Goal: Task Accomplishment & Management: Manage account settings

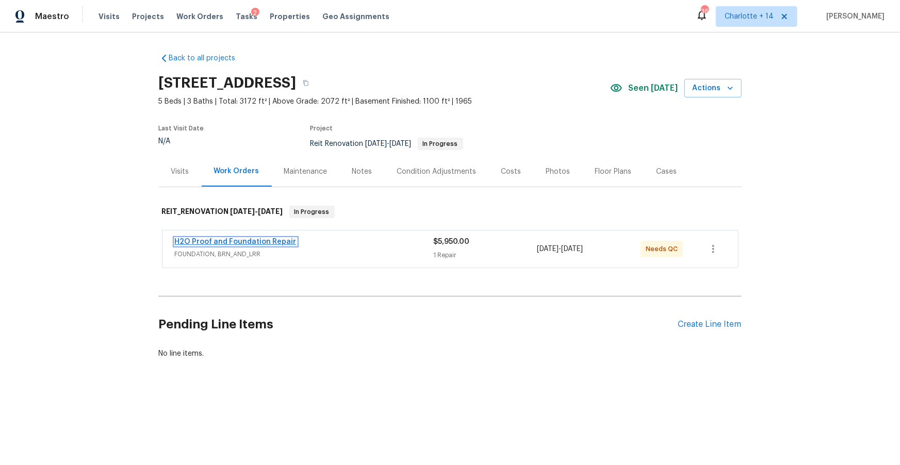
click at [272, 241] on link "H2O Proof and Foundation Repair" at bounding box center [236, 241] width 122 height 7
click at [308, 84] on icon "button" at bounding box center [305, 83] width 5 height 6
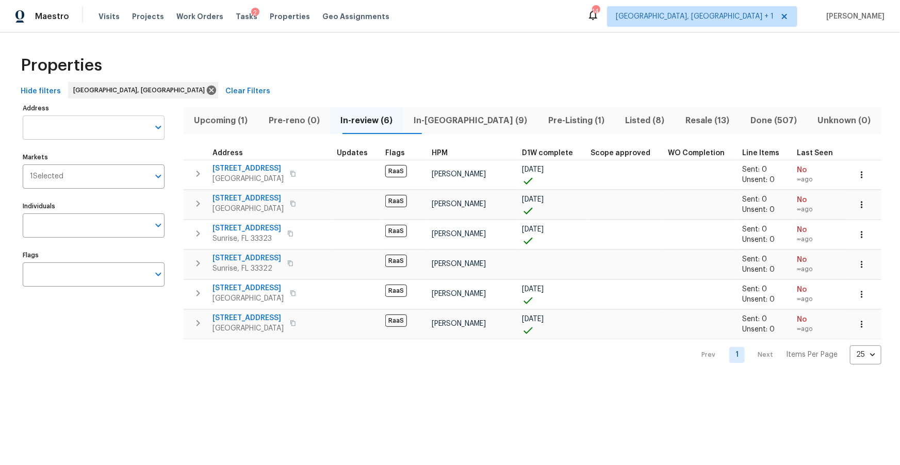
click at [91, 122] on input "Address" at bounding box center [86, 128] width 126 height 24
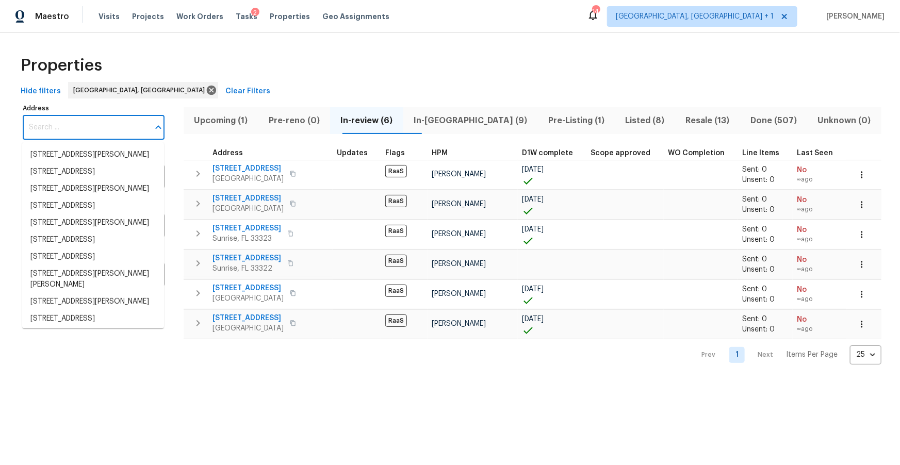
paste input "6342 Ethan Drive"
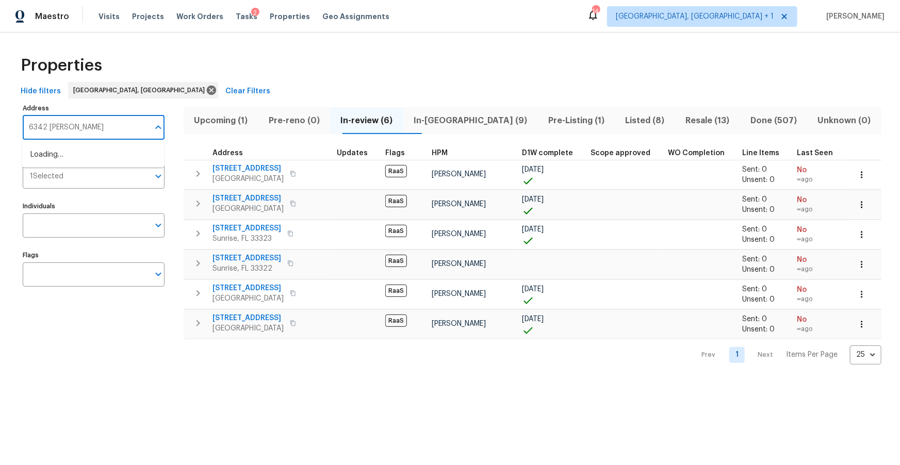
type input "6342 Ethan Dr"
click at [123, 154] on li "6342 Ethan Dr Lake Worth FL 33467" at bounding box center [93, 160] width 142 height 28
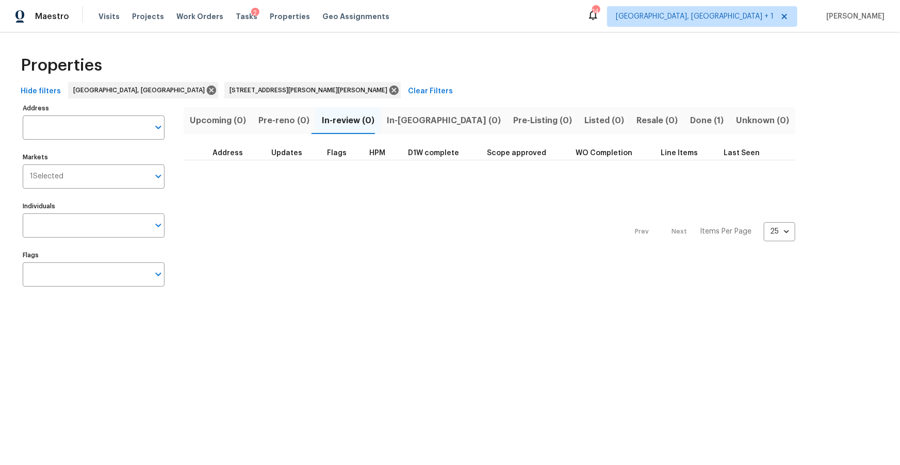
type input "6342 Ethan Dr Lake Worth FL 33467"
click at [690, 118] on span "Done (1)" at bounding box center [707, 120] width 34 height 14
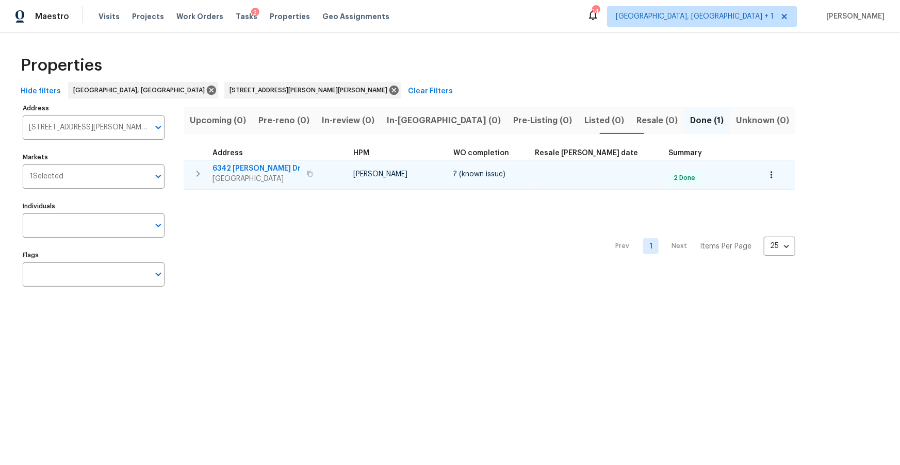
click at [240, 166] on span "6342 Ethan Dr" at bounding box center [256, 168] width 88 height 10
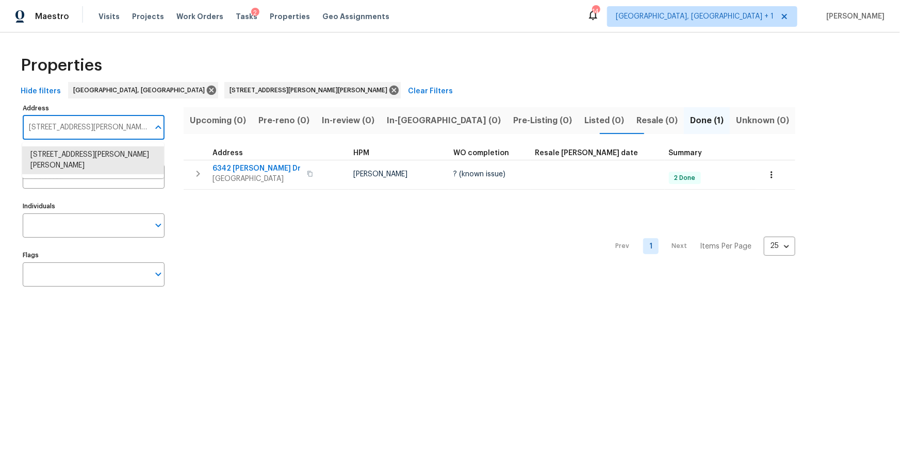
click at [79, 134] on input "6342 Ethan Dr Lake Worth FL 33467" at bounding box center [86, 128] width 126 height 24
click at [77, 133] on input "6342 Ethan Dr Lake Worth FL 33467" at bounding box center [86, 128] width 126 height 24
click at [90, 128] on input "6342 Ethan Dr Lake Worth FL 33467" at bounding box center [86, 128] width 126 height 24
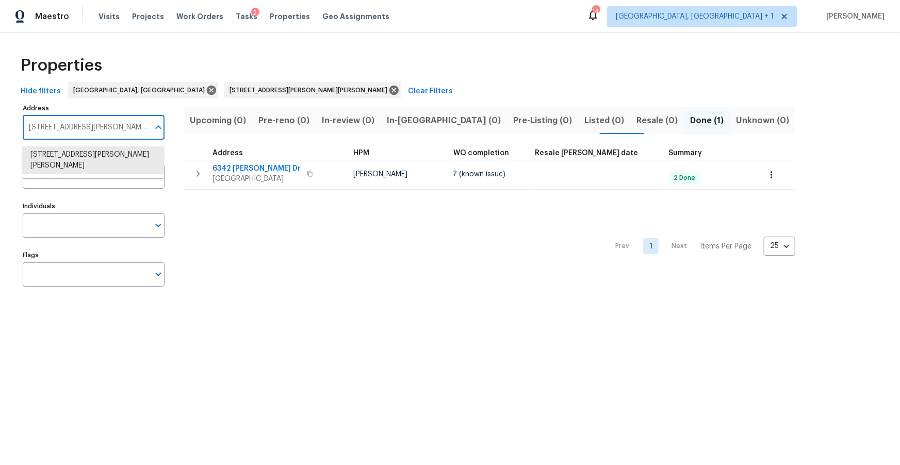
paste input "851 Raleigh St"
type input "6851 Raleigh St"
click at [105, 156] on li "6851 Raleigh St Hollywood FL 33024" at bounding box center [93, 154] width 142 height 17
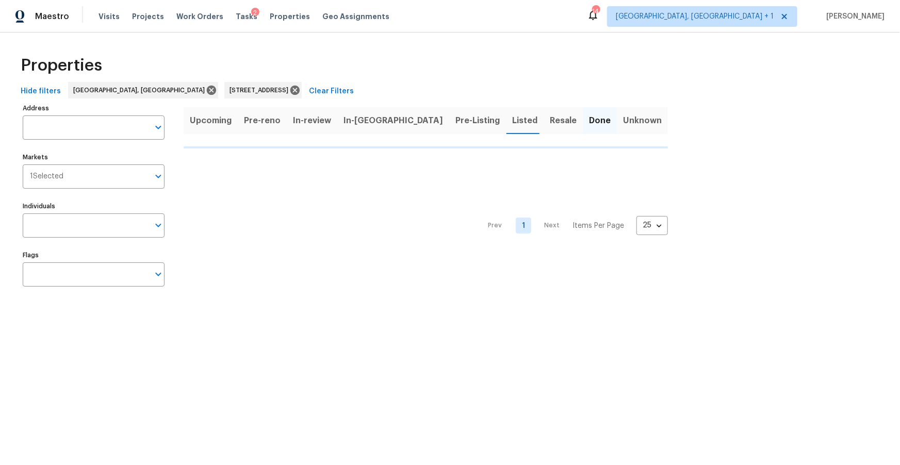
type input "6851 Raleigh St Hollywood FL 33024"
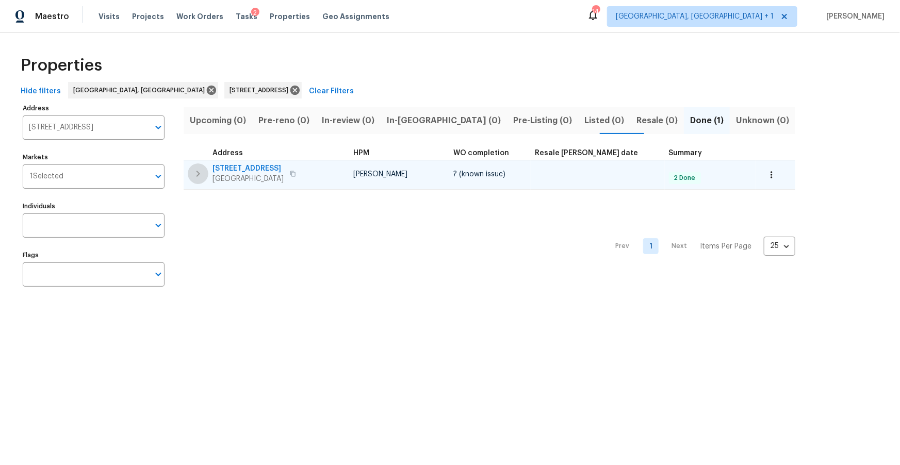
click at [207, 170] on button "button" at bounding box center [198, 173] width 21 height 21
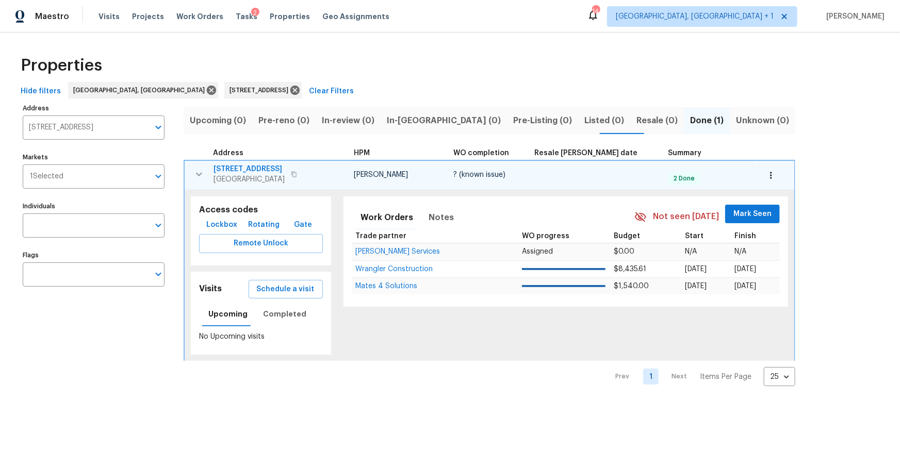
click at [239, 168] on span "6851 Raleigh St" at bounding box center [248, 169] width 71 height 10
click at [93, 123] on input "6851 Raleigh St Hollywood FL 33024" at bounding box center [86, 128] width 126 height 24
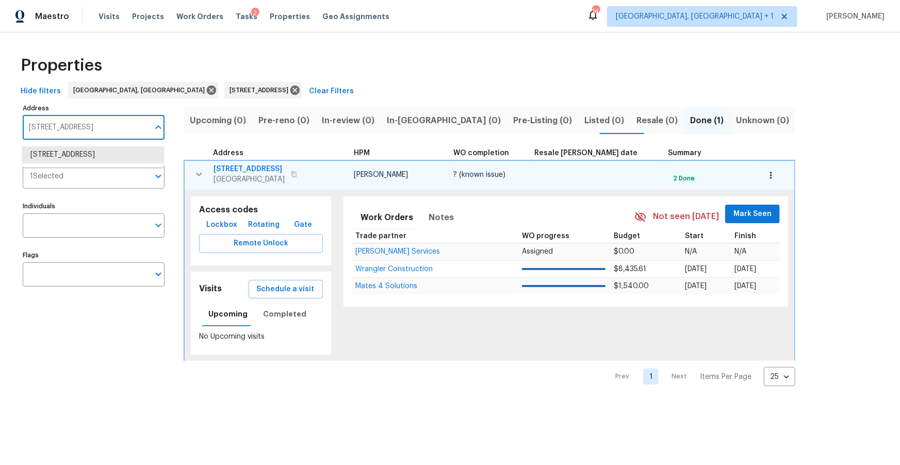
paste input "9730 NW 15th St"
type input "9730 NW 15th St"
click at [127, 158] on li "9730 NW 15th St Plantation FL 33322" at bounding box center [93, 154] width 142 height 17
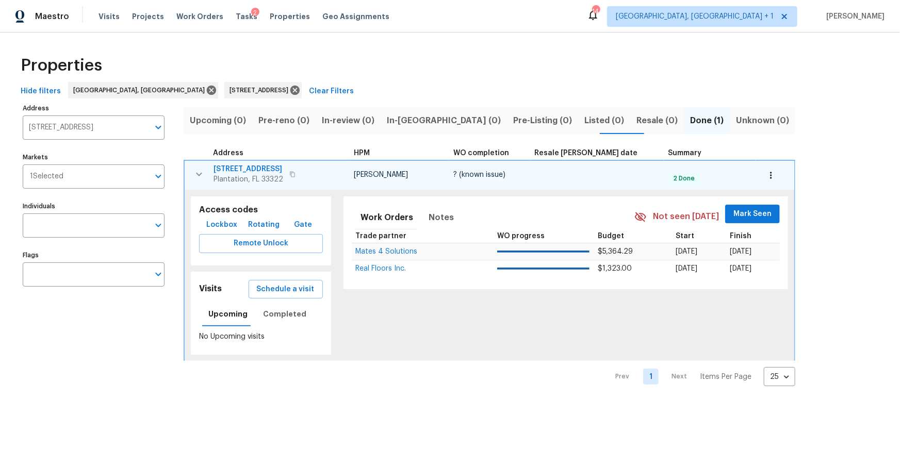
click at [254, 166] on span "9730 NW 15th St" at bounding box center [248, 169] width 70 height 10
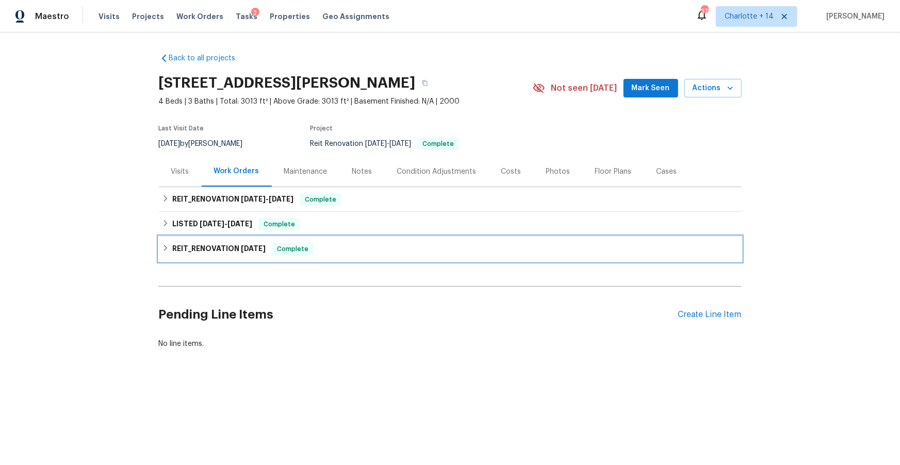
click at [225, 243] on h6 "REIT_RENOVATION 7/25/25" at bounding box center [218, 249] width 93 height 12
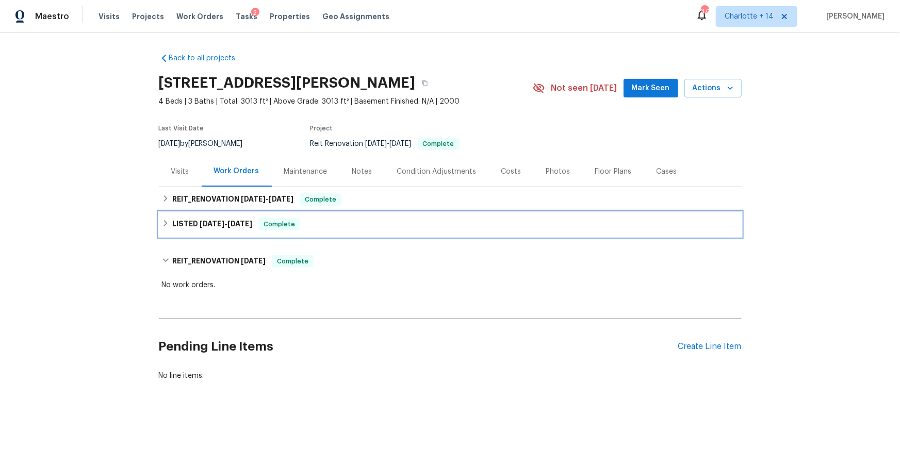
click at [224, 225] on span "8/20/25" at bounding box center [212, 223] width 25 height 7
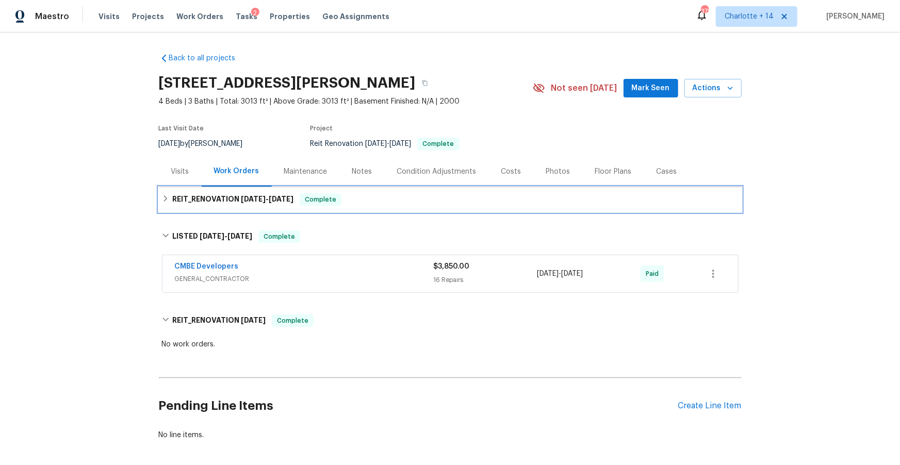
click at [273, 204] on h6 "REIT_RENOVATION 8/19/25 - 8/23/25" at bounding box center [232, 199] width 121 height 12
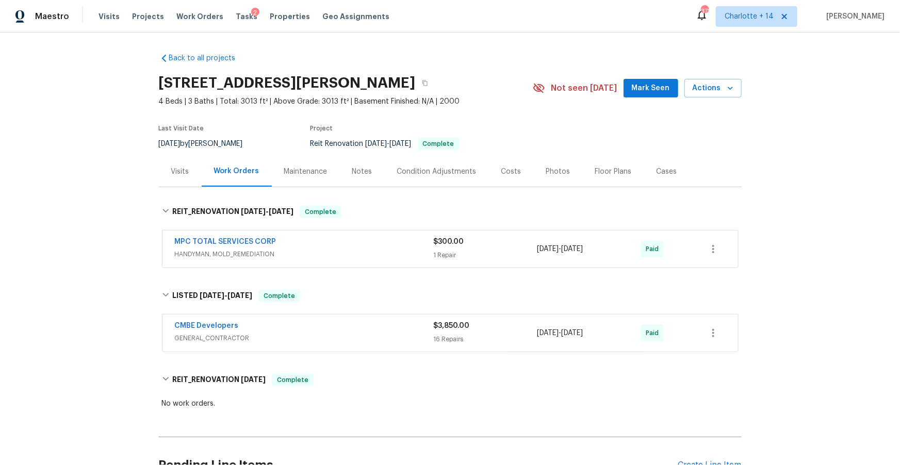
click at [508, 171] on div "Costs" at bounding box center [511, 172] width 20 height 10
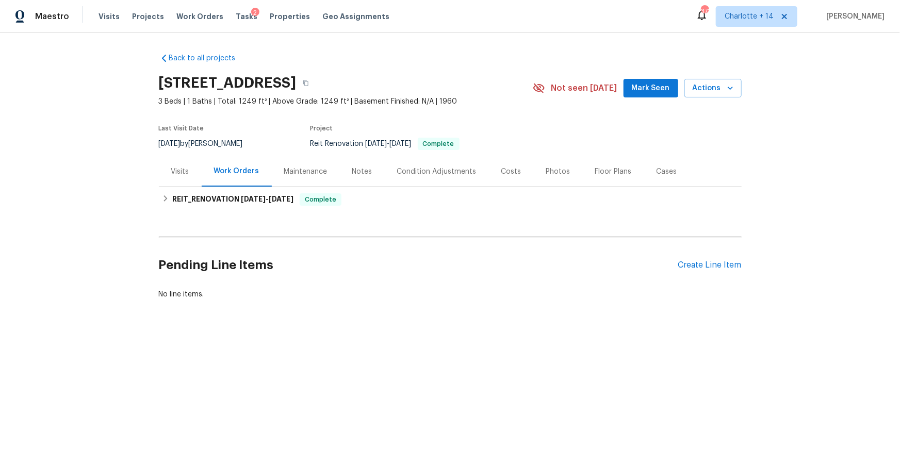
click at [503, 174] on div "Costs" at bounding box center [511, 172] width 20 height 10
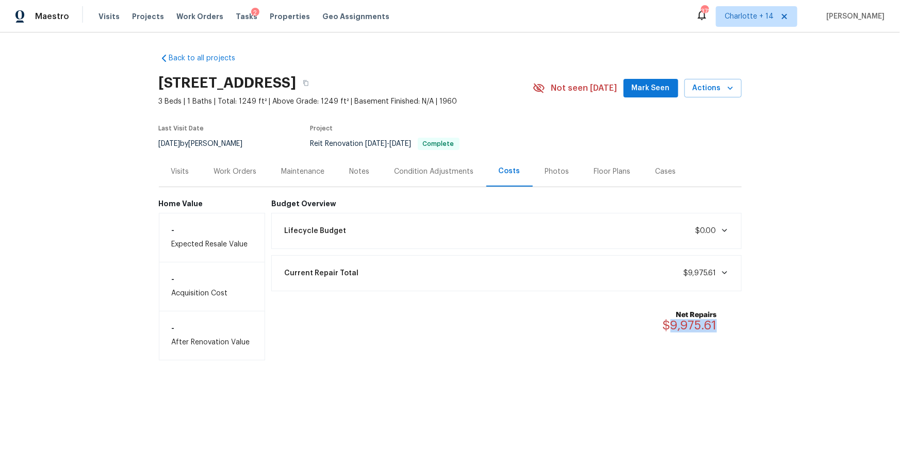
drag, startPoint x: 720, startPoint y: 321, endPoint x: 673, endPoint y: 323, distance: 46.4
click at [672, 323] on div "Net Repairs $9,975.61" at bounding box center [696, 321] width 67 height 23
copy span "9,975.61"
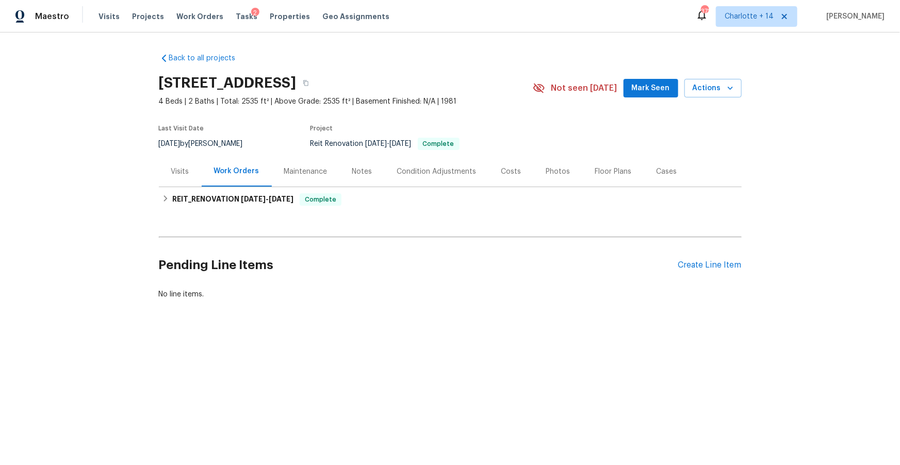
click at [513, 174] on div "Costs" at bounding box center [511, 172] width 20 height 10
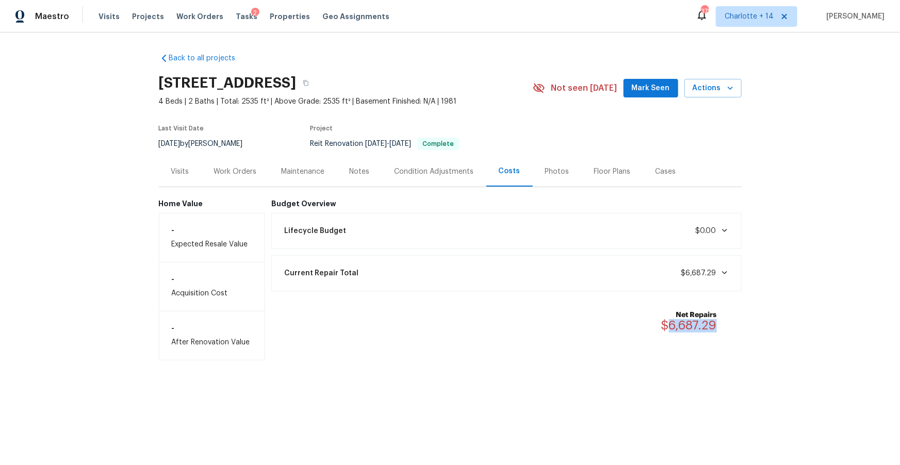
drag, startPoint x: 719, startPoint y: 325, endPoint x: 665, endPoint y: 322, distance: 54.8
click at [665, 322] on div "Net Repairs $6,687.29" at bounding box center [695, 321] width 68 height 23
copy span "6,687.29"
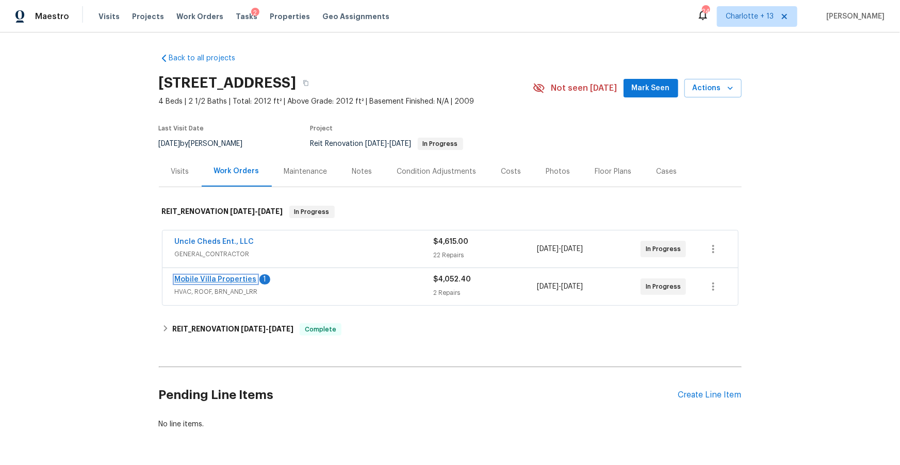
click at [237, 279] on link "Mobile Villa Properties" at bounding box center [216, 279] width 82 height 7
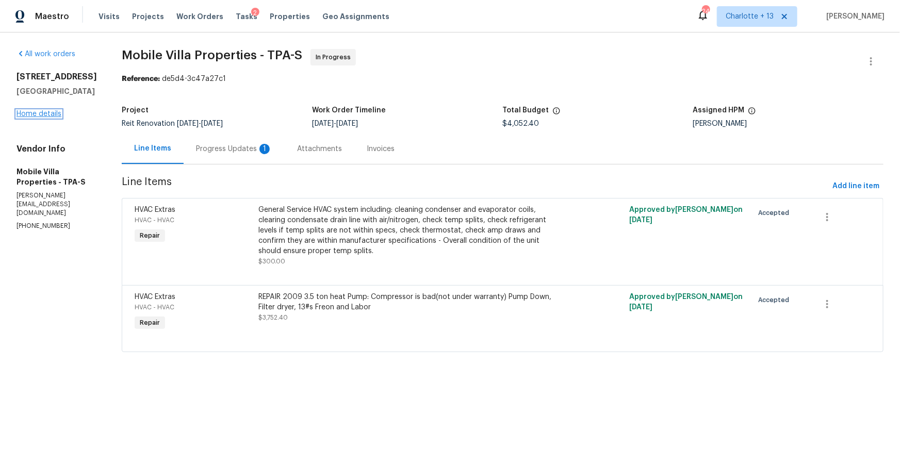
click at [33, 116] on link "Home details" at bounding box center [39, 113] width 45 height 7
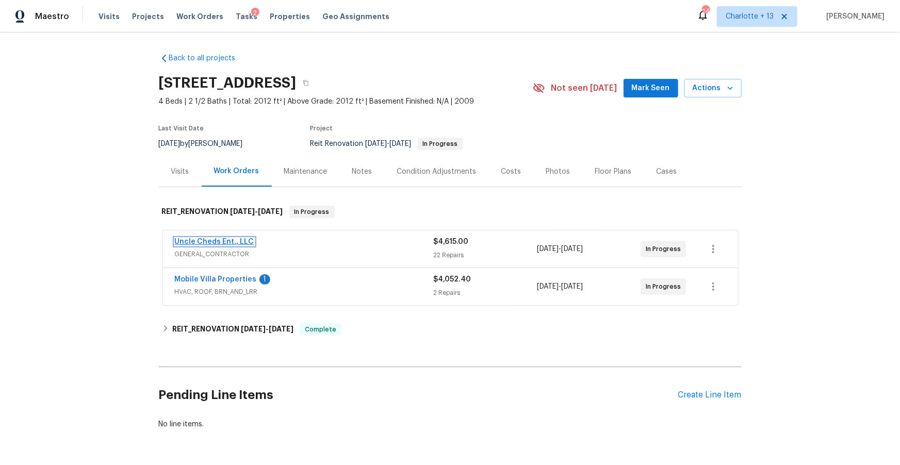
click at [211, 242] on link "Uncle Cheds Ent., LLC" at bounding box center [214, 241] width 79 height 7
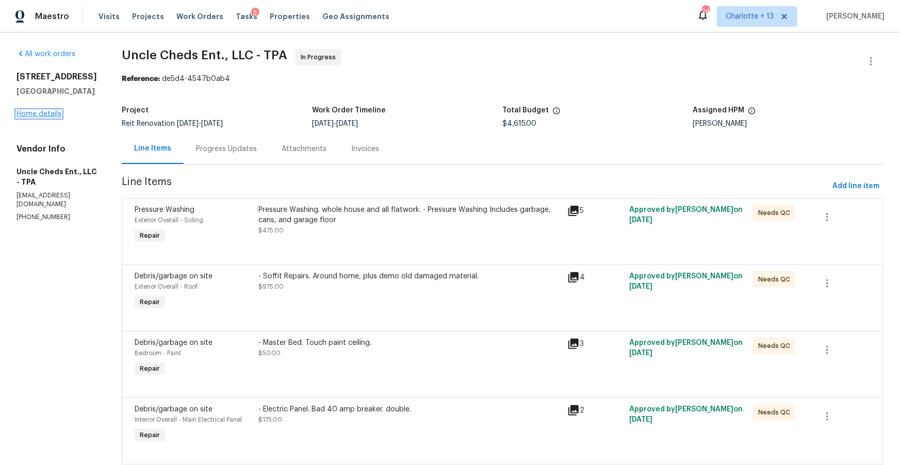
click at [28, 114] on link "Home details" at bounding box center [39, 113] width 45 height 7
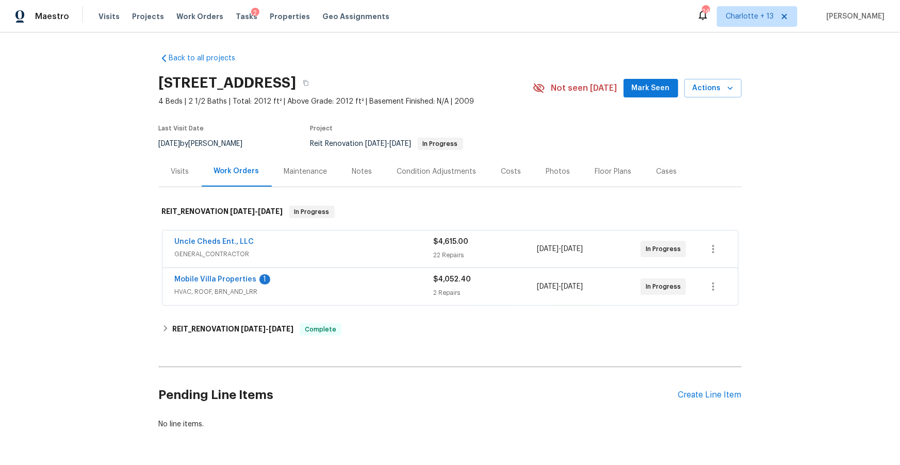
click at [510, 172] on div "Costs" at bounding box center [511, 172] width 20 height 10
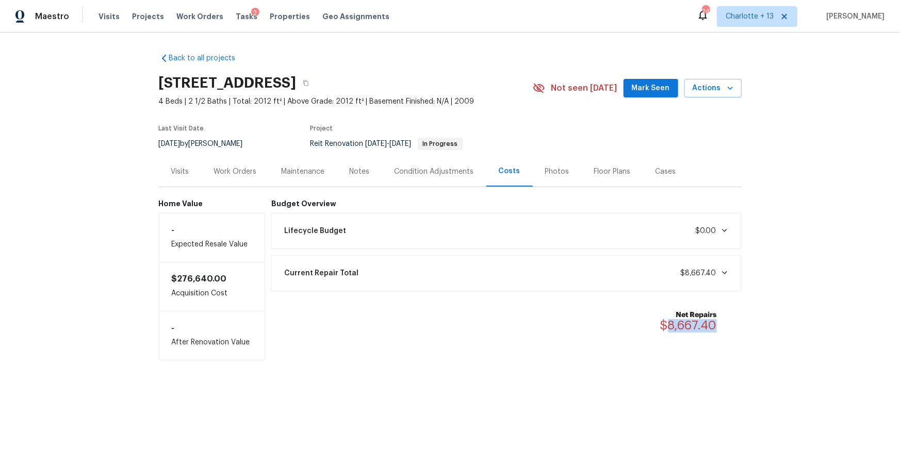
drag, startPoint x: 718, startPoint y: 324, endPoint x: 670, endPoint y: 328, distance: 48.2
click at [670, 328] on div "Net Repairs $8,667.40" at bounding box center [694, 321] width 69 height 23
copy span "8,667.40"
drag, startPoint x: 403, startPoint y: 84, endPoint x: 402, endPoint y: 157, distance: 73.2
click at [309, 84] on icon "button" at bounding box center [306, 83] width 6 height 6
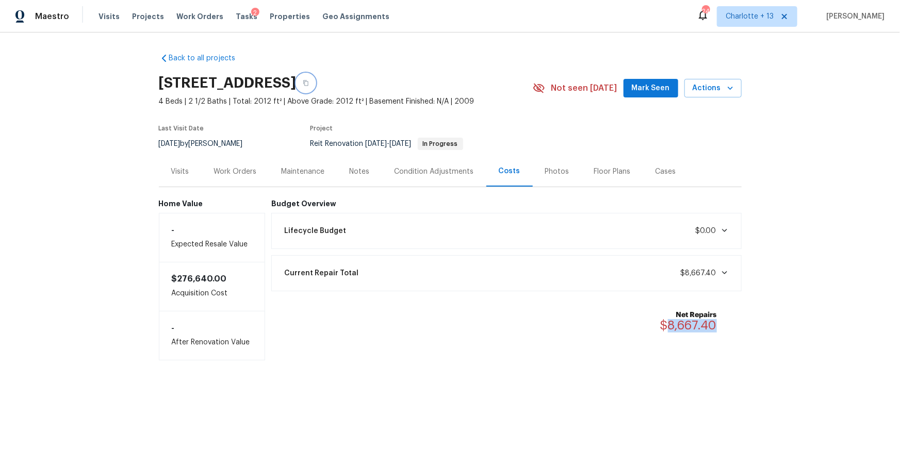
copy span "8,667.40"
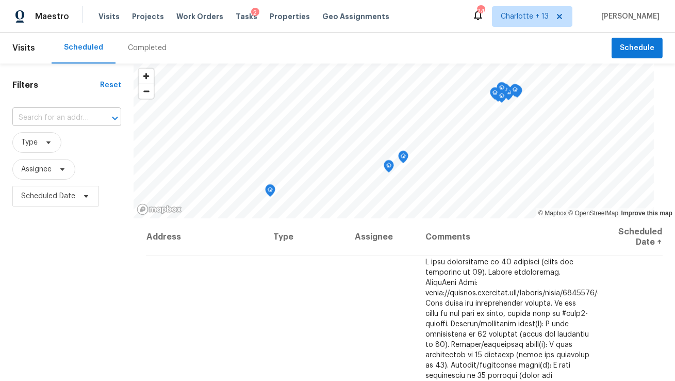
click at [53, 115] on input "text" at bounding box center [52, 118] width 80 height 16
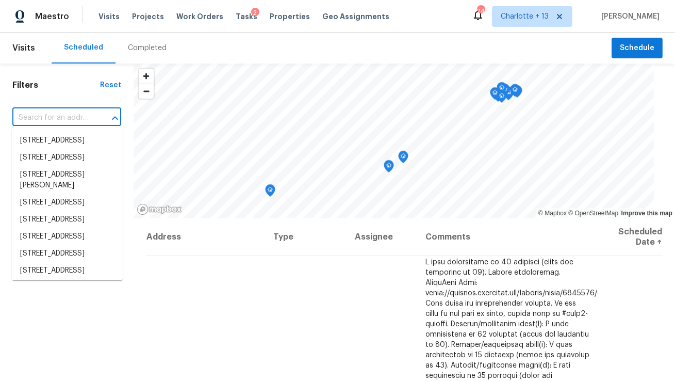
paste input "2006 Cross Breeze Dr"
type input "2006 Cross Breeze Dr"
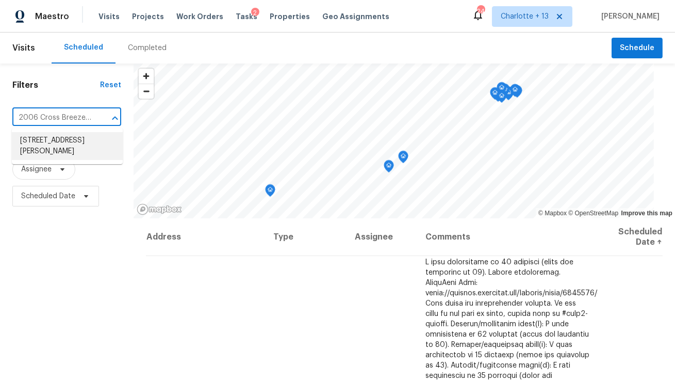
click at [43, 142] on li "[STREET_ADDRESS][PERSON_NAME]" at bounding box center [67, 146] width 111 height 28
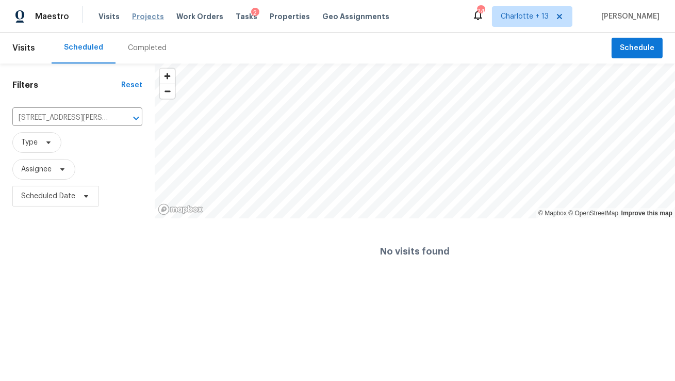
click at [150, 13] on span "Projects" at bounding box center [148, 16] width 32 height 10
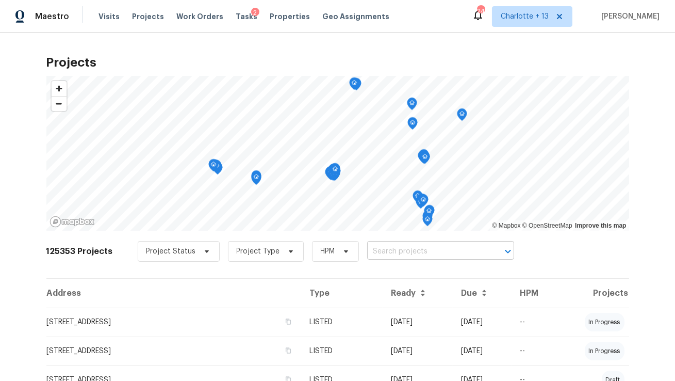
click at [375, 245] on input "text" at bounding box center [426, 251] width 118 height 16
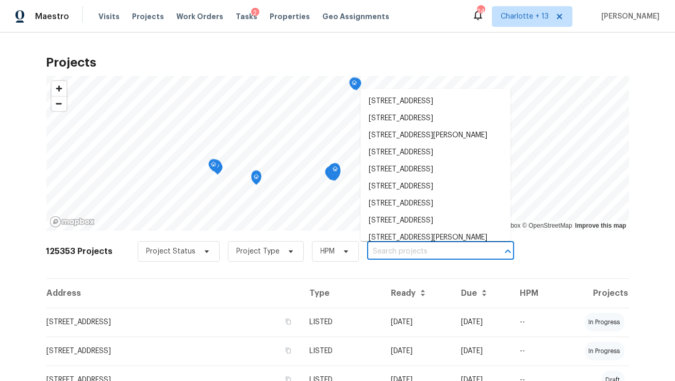
paste input "2006 Cross Breeze Dr"
type input "2006 Cross Breeze Dr"
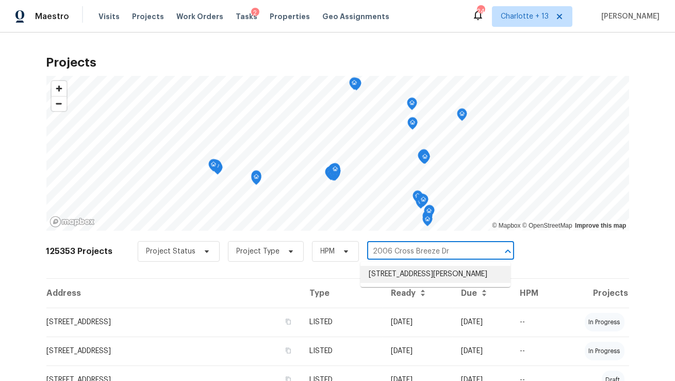
click at [389, 278] on li "2006 Cross Breeze Dr, Wellington, FL 33414" at bounding box center [435, 274] width 150 height 17
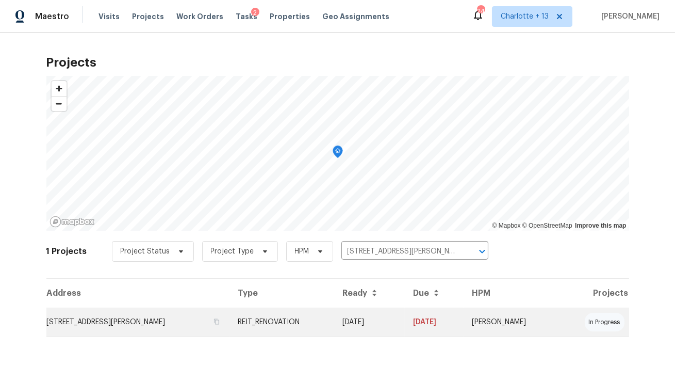
click at [95, 319] on td "2006 Cross Breeze Dr, Wellington, FL 33414" at bounding box center [137, 321] width 183 height 29
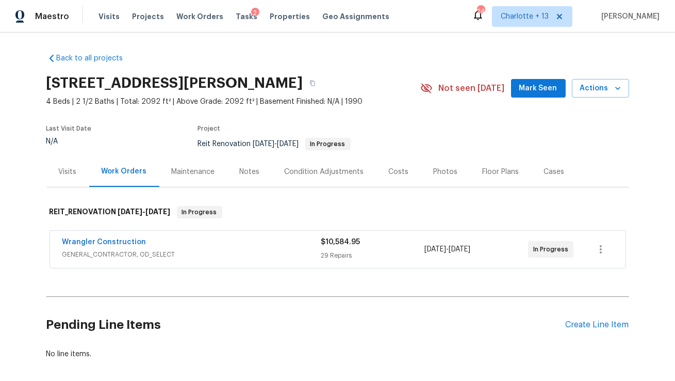
scroll to position [47, 0]
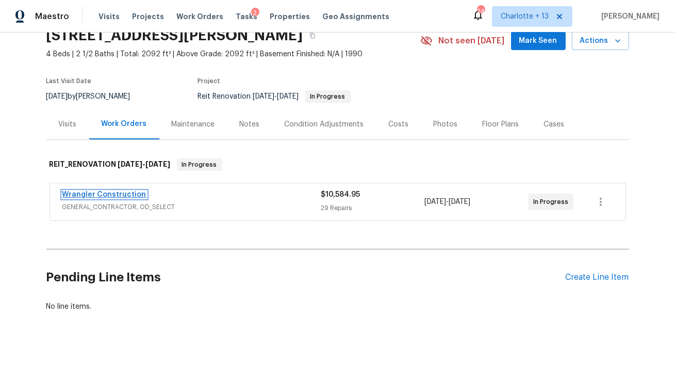
click at [131, 194] on link "Wrangler Construction" at bounding box center [104, 194] width 84 height 7
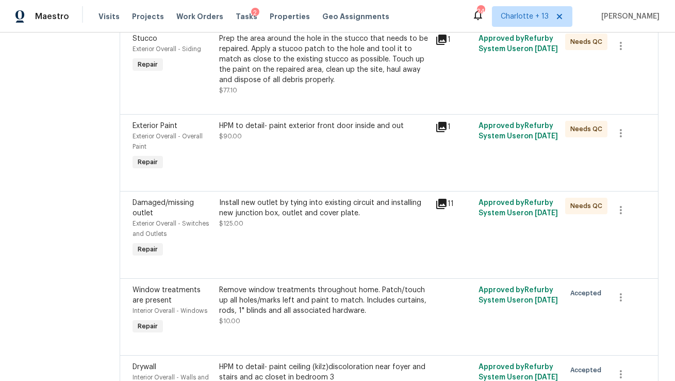
scroll to position [2171, 0]
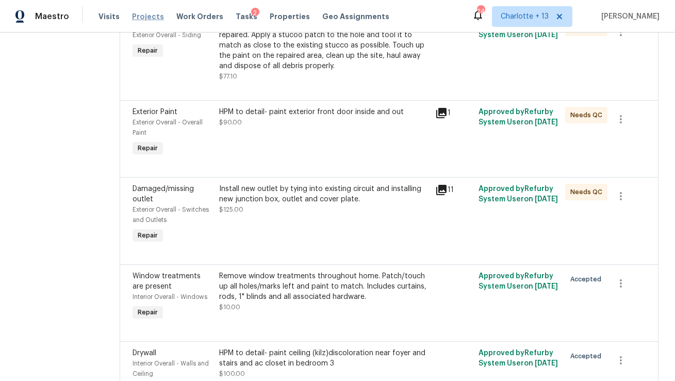
click at [143, 18] on span "Projects" at bounding box center [148, 16] width 32 height 10
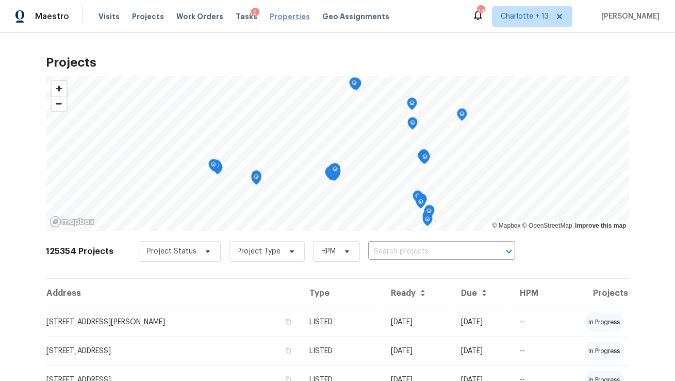
click at [270, 17] on span "Properties" at bounding box center [290, 16] width 40 height 10
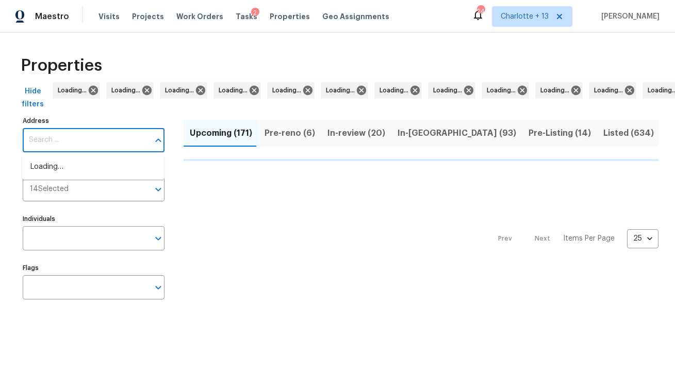
click at [102, 144] on input "Address" at bounding box center [86, 140] width 126 height 24
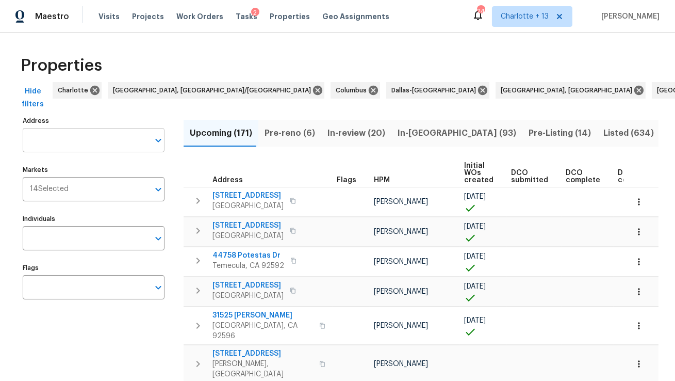
click at [110, 141] on input "Address" at bounding box center [86, 140] width 126 height 24
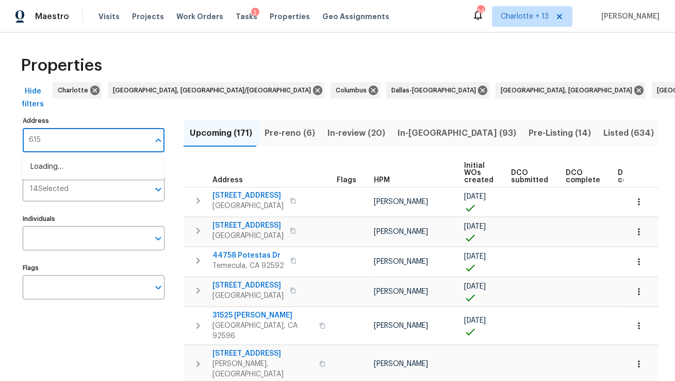
type input "6154"
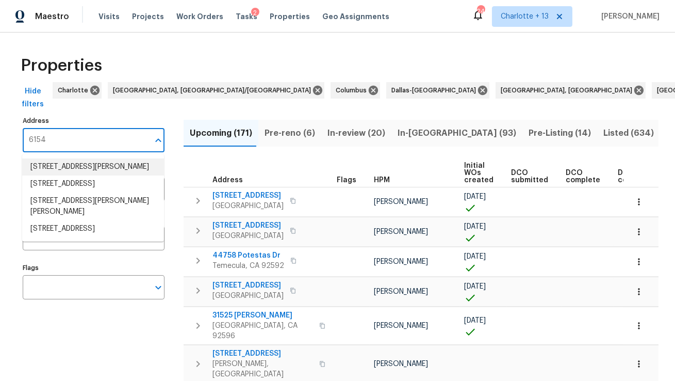
click at [116, 172] on li "6154 Balboa Dr Orlando FL 32808" at bounding box center [93, 166] width 142 height 17
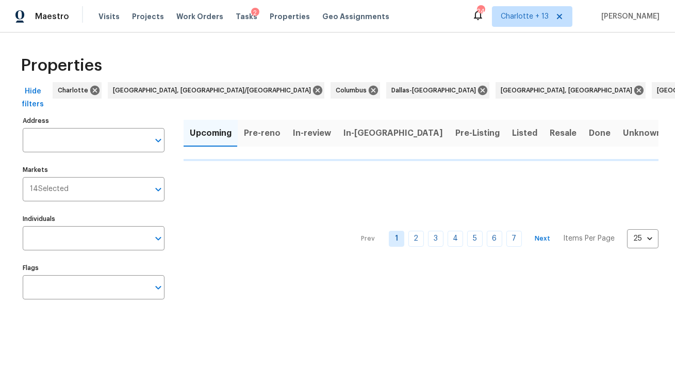
type input "6154 Balboa Dr Orlando FL 32808"
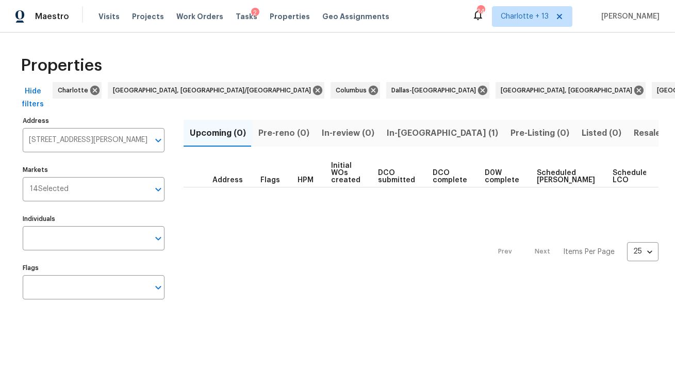
scroll to position [0, 19]
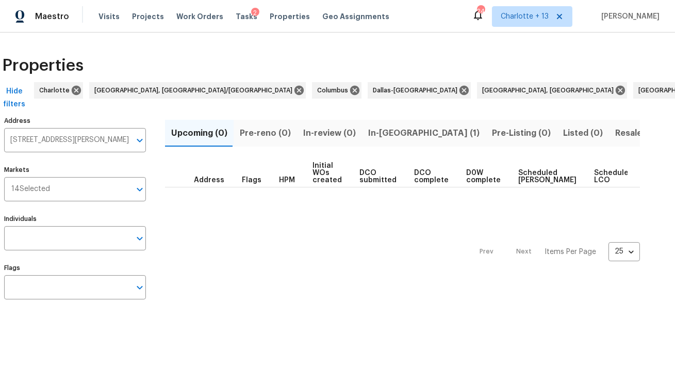
click at [388, 132] on span "In-reno (1)" at bounding box center [423, 133] width 111 height 14
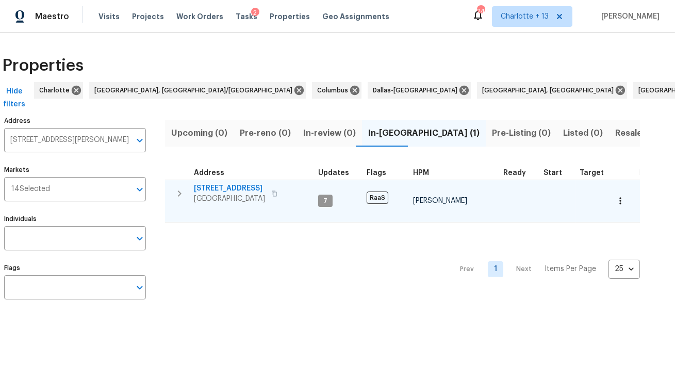
click at [218, 186] on span "6154 Balboa Dr" at bounding box center [229, 188] width 71 height 10
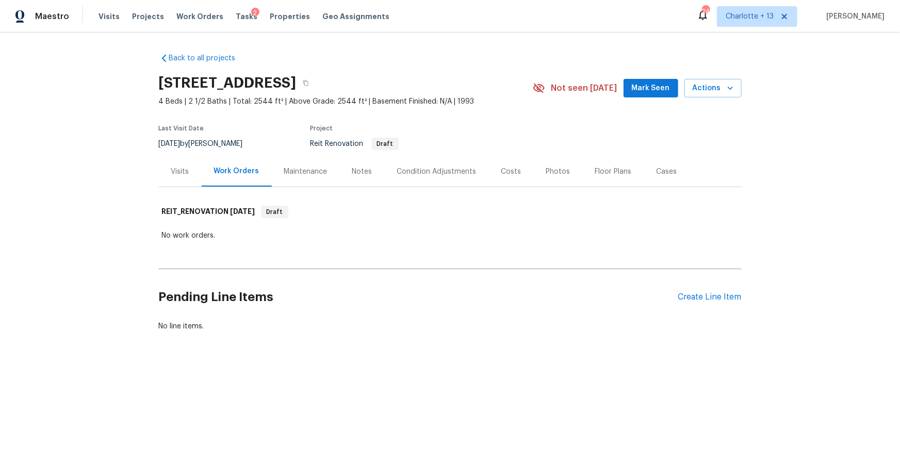
click at [445, 173] on div "Condition Adjustments" at bounding box center [436, 172] width 79 height 10
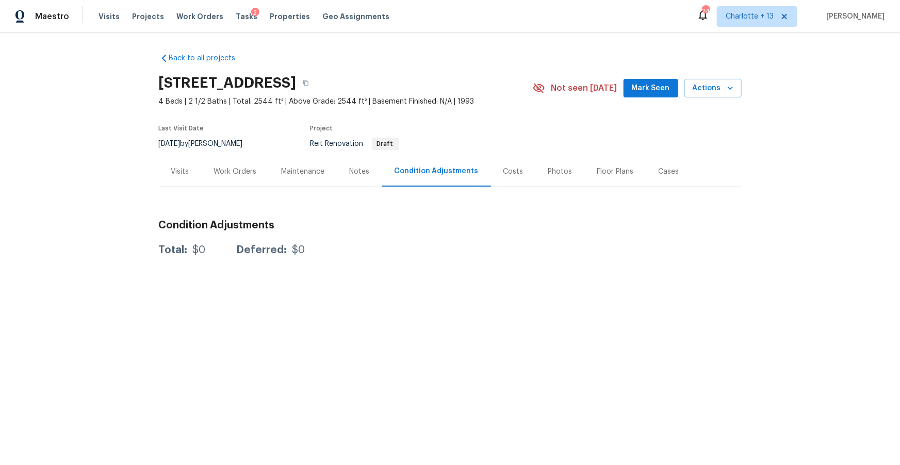
click at [237, 171] on div "Work Orders" at bounding box center [235, 172] width 43 height 10
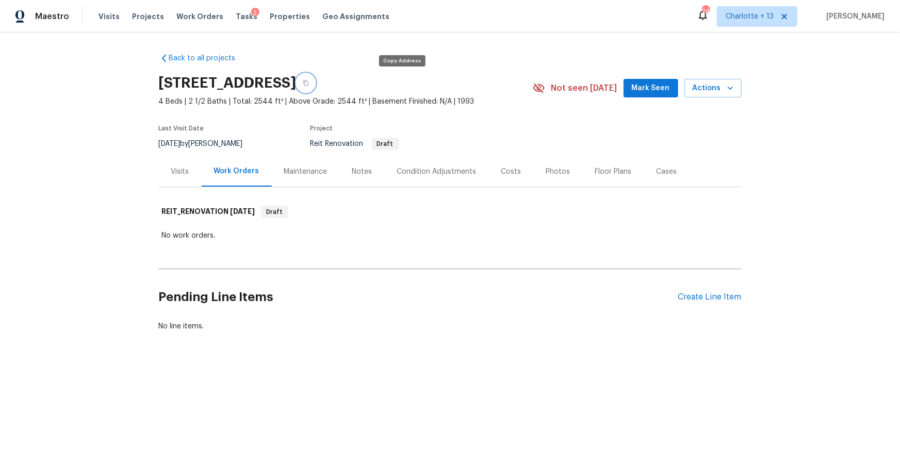
click at [309, 84] on icon "button" at bounding box center [306, 83] width 6 height 6
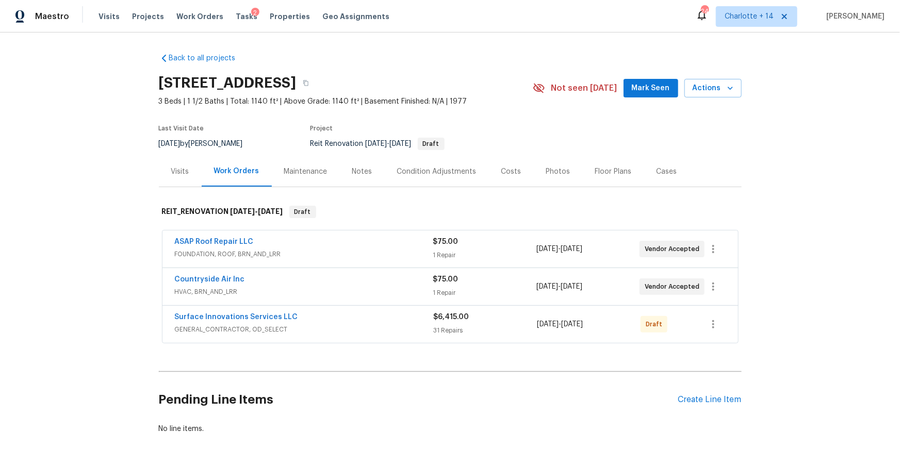
scroll to position [38, 0]
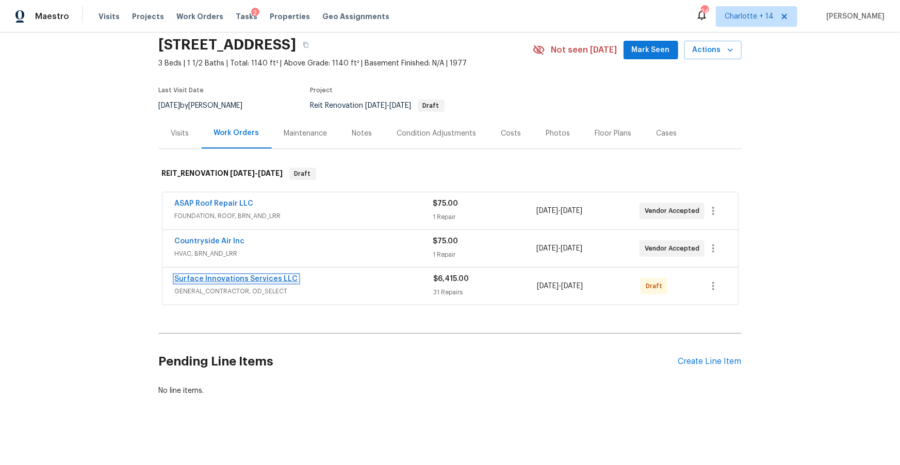
click at [261, 279] on link "Surface Innovations Services LLC" at bounding box center [236, 278] width 123 height 7
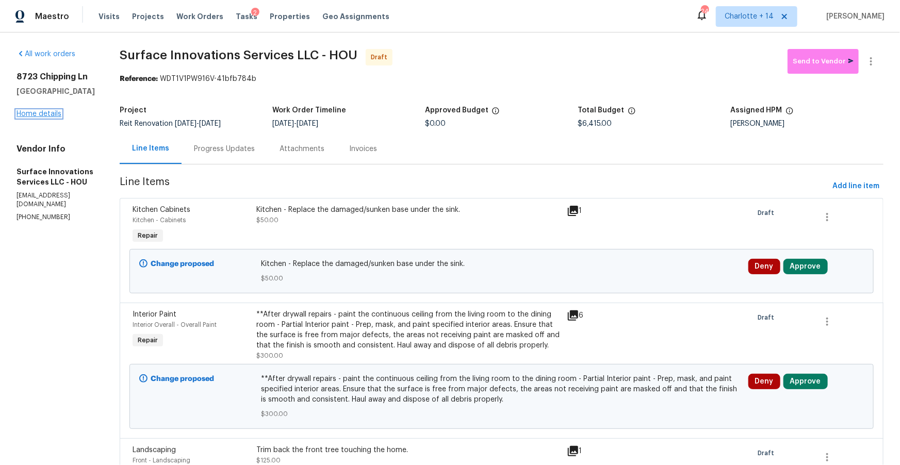
click at [46, 114] on link "Home details" at bounding box center [39, 113] width 45 height 7
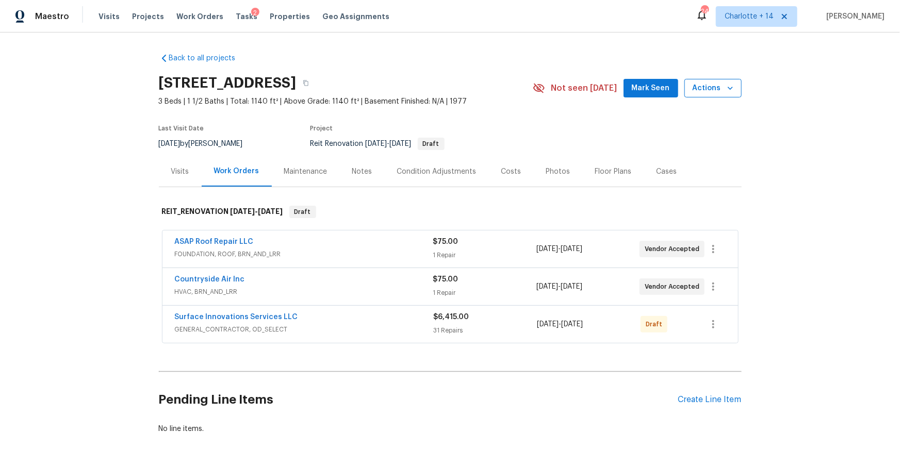
click at [728, 90] on icon "button" at bounding box center [730, 88] width 10 height 10
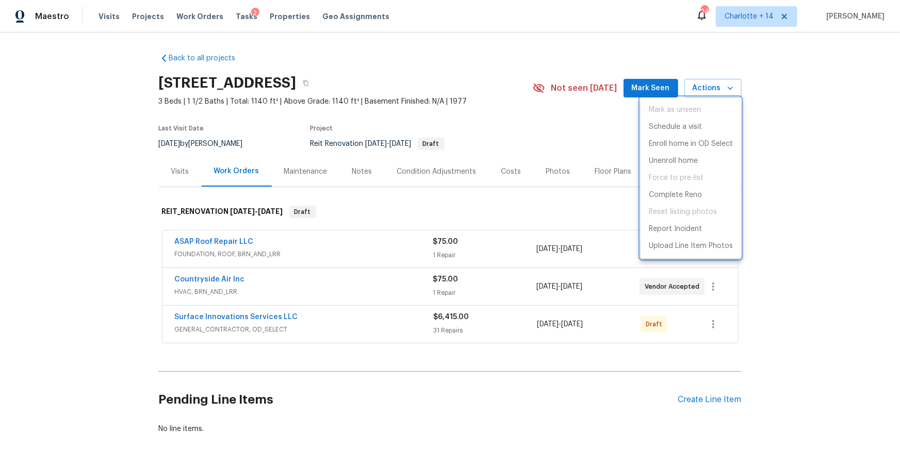
click at [533, 122] on div at bounding box center [450, 232] width 900 height 465
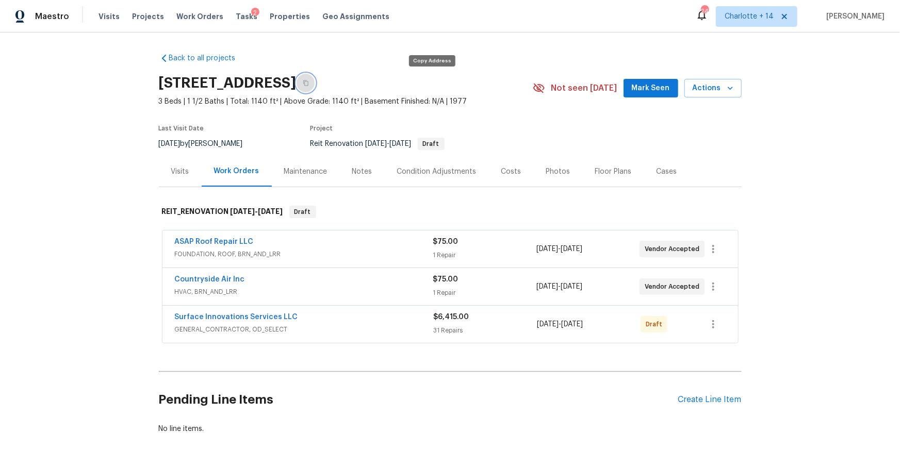
click at [308, 81] on icon "button" at bounding box center [305, 83] width 5 height 6
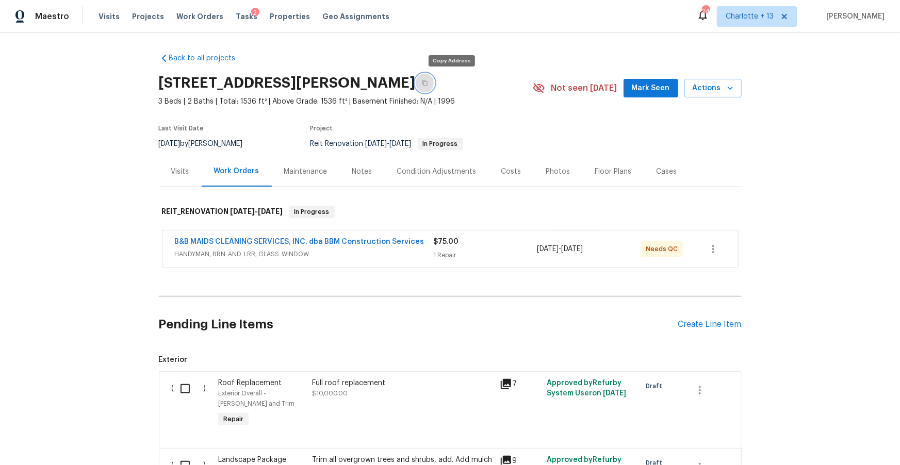
click at [428, 83] on icon "button" at bounding box center [425, 83] width 6 height 6
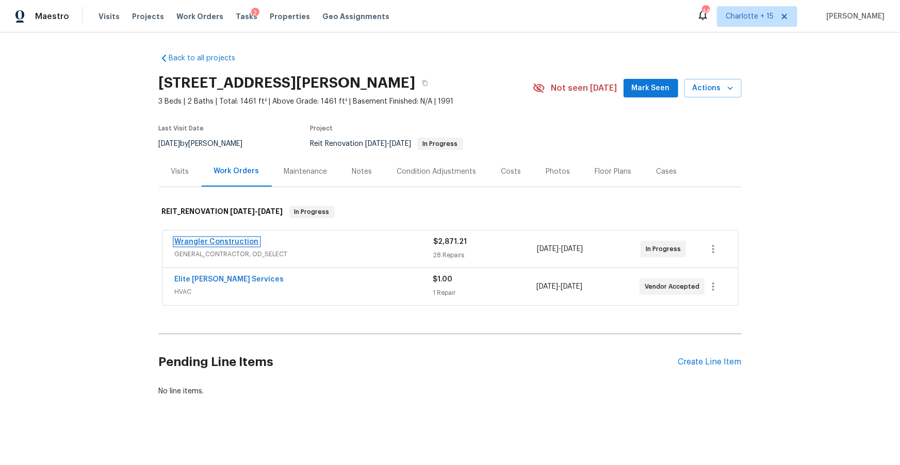
click at [238, 241] on link "Wrangler Construction" at bounding box center [217, 241] width 84 height 7
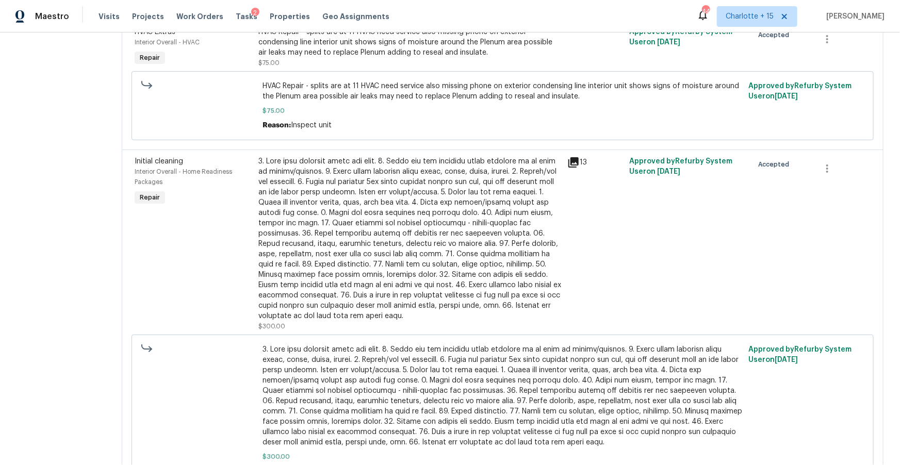
scroll to position [1999, 0]
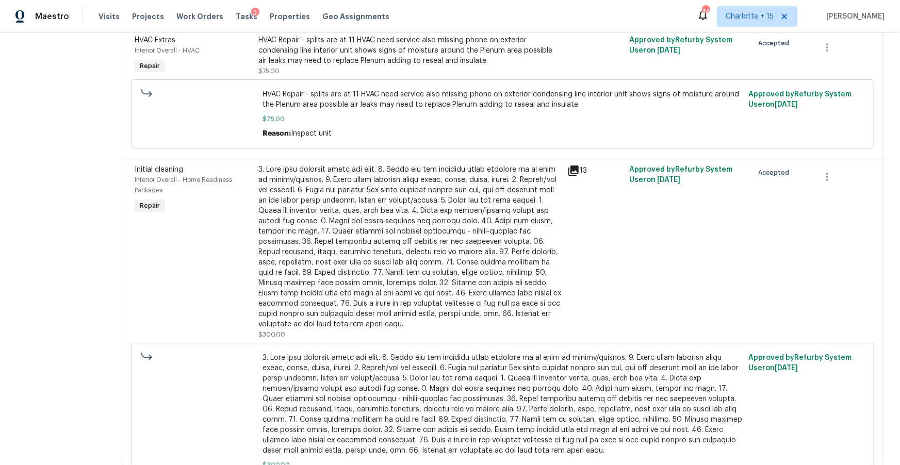
click at [414, 236] on div at bounding box center [409, 246] width 303 height 165
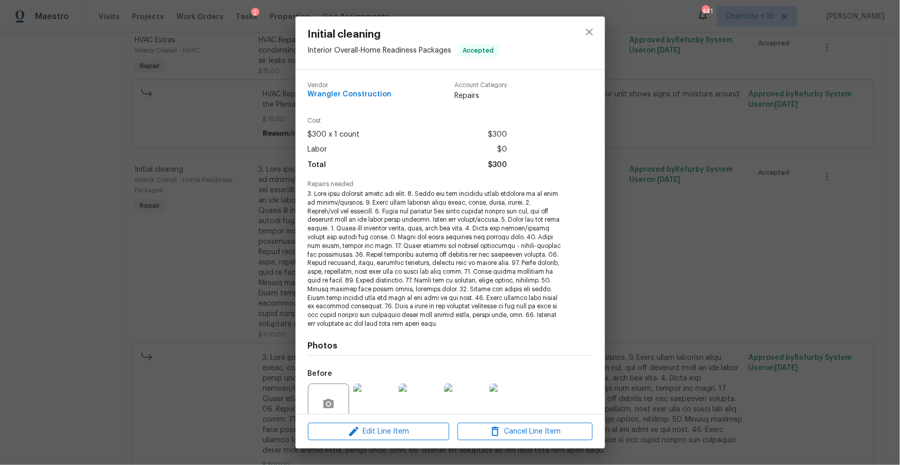
scroll to position [88, 0]
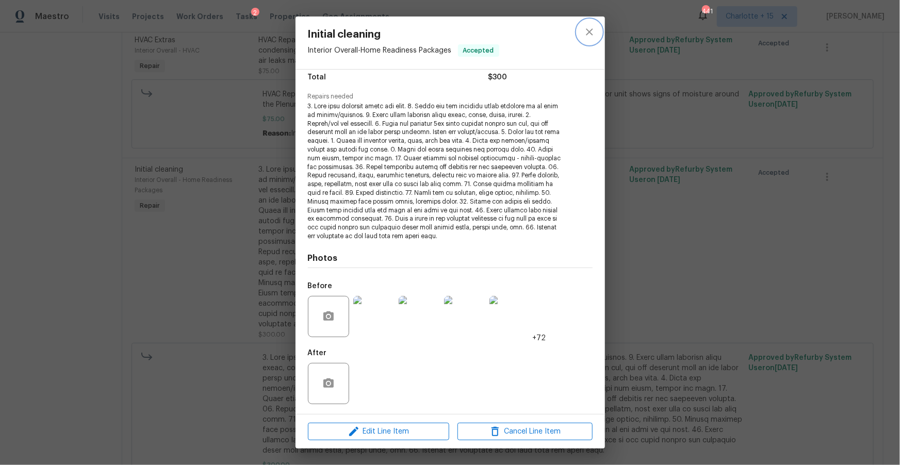
drag, startPoint x: 591, startPoint y: 30, endPoint x: 599, endPoint y: 63, distance: 33.8
click at [591, 30] on icon "close" at bounding box center [589, 31] width 7 height 7
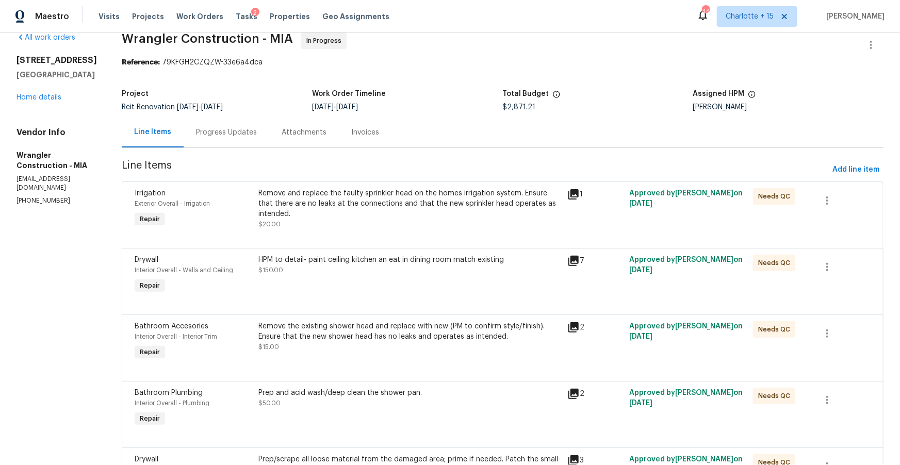
scroll to position [0, 0]
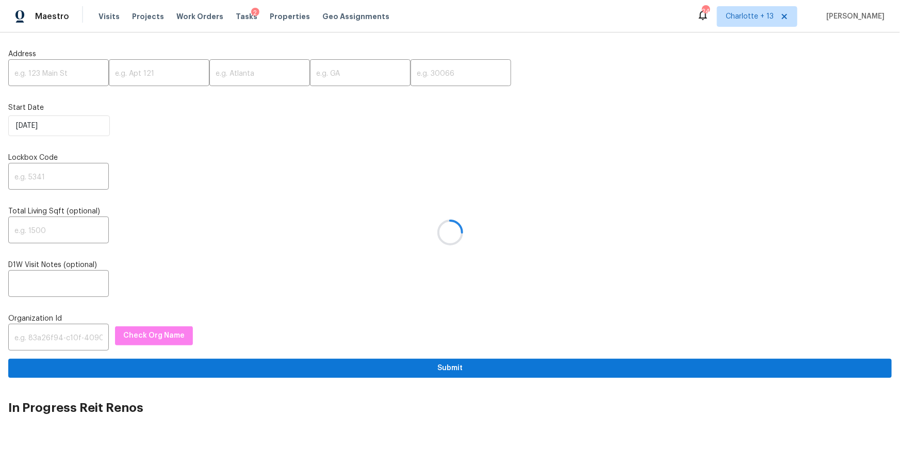
click at [42, 70] on div at bounding box center [450, 232] width 900 height 465
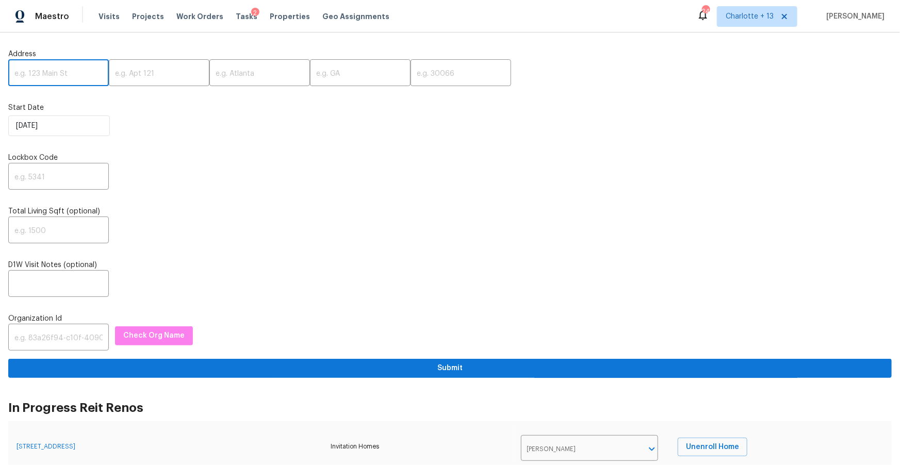
click at [42, 70] on input "text" at bounding box center [58, 74] width 101 height 24
paste input "[STREET_ADDRESS][PERSON_NAME]"
click at [71, 73] on input "[STREET_ADDRESS][PERSON_NAME]" at bounding box center [58, 74] width 101 height 24
click at [81, 73] on input "[STREET_ADDRESS][PERSON_NAME]" at bounding box center [58, 74] width 101 height 24
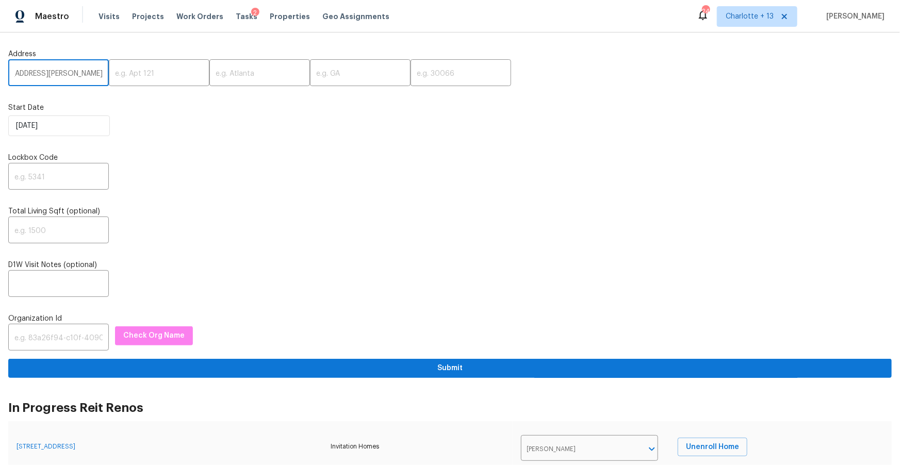
click at [81, 73] on input "[STREET_ADDRESS][PERSON_NAME]" at bounding box center [58, 74] width 101 height 24
type input "[STREET_ADDRESS][PERSON_NAME]"
drag, startPoint x: 391, startPoint y: 74, endPoint x: 327, endPoint y: 76, distance: 63.4
click at [410, 74] on input "text" at bounding box center [460, 74] width 101 height 24
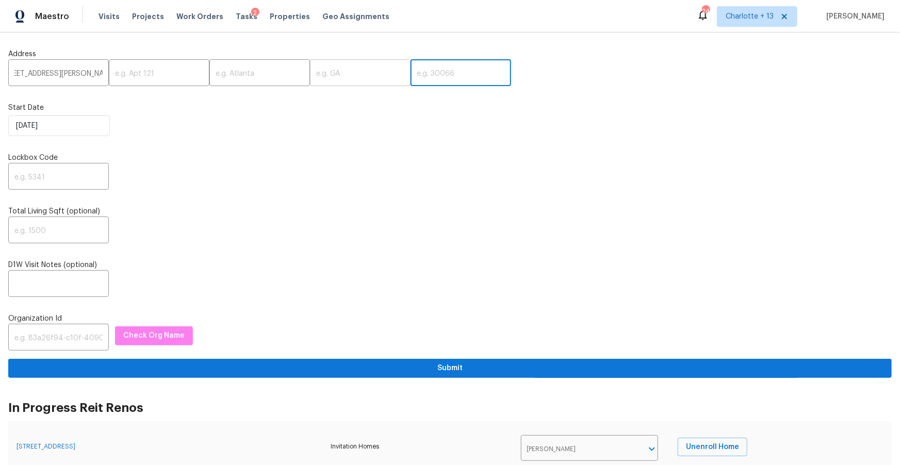
scroll to position [0, 0]
paste input "30032"
type input "30032"
click at [85, 76] on input "[STREET_ADDRESS][PERSON_NAME]" at bounding box center [58, 74] width 101 height 24
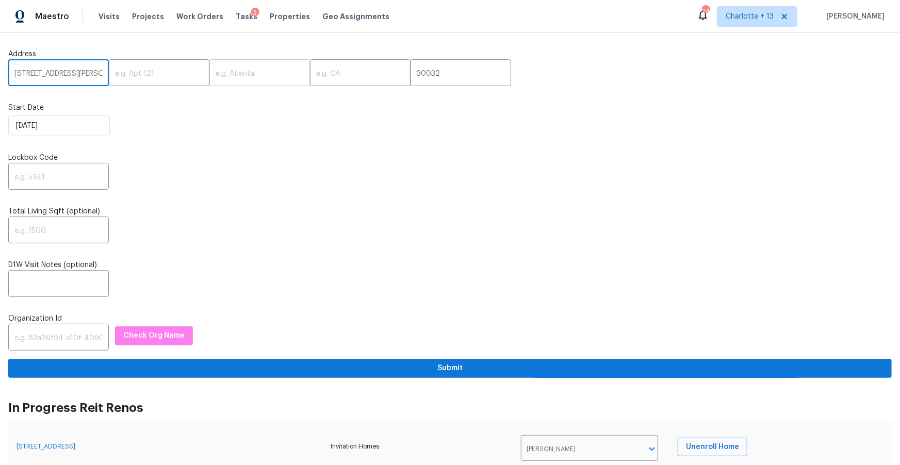
type input "[STREET_ADDRESS][PERSON_NAME]"
click at [216, 71] on input "text" at bounding box center [259, 74] width 101 height 24
paste input "Decatur"
type input "Decatur"
click at [83, 74] on input "[STREET_ADDRESS][PERSON_NAME]" at bounding box center [58, 74] width 101 height 24
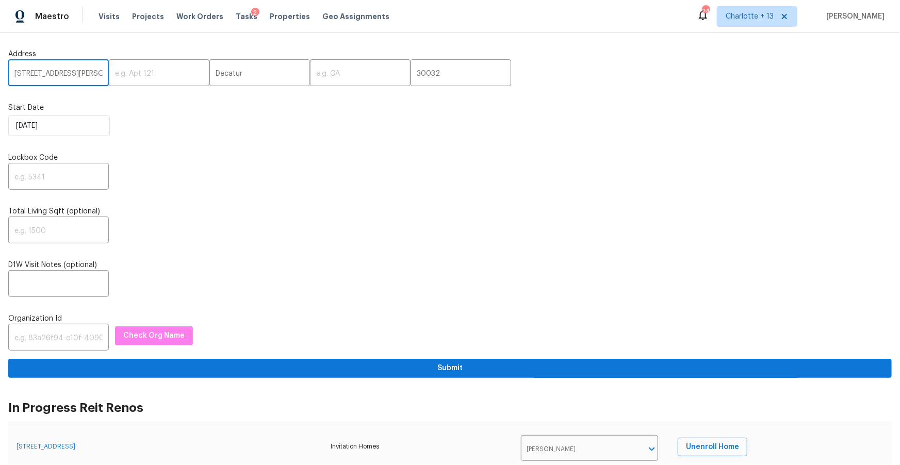
click at [83, 74] on input "[STREET_ADDRESS][PERSON_NAME]" at bounding box center [58, 74] width 101 height 24
type input "[STREET_ADDRESS][PERSON_NAME],"
click at [319, 77] on input "text" at bounding box center [360, 74] width 101 height 24
paste input "GA"
type input "GA"
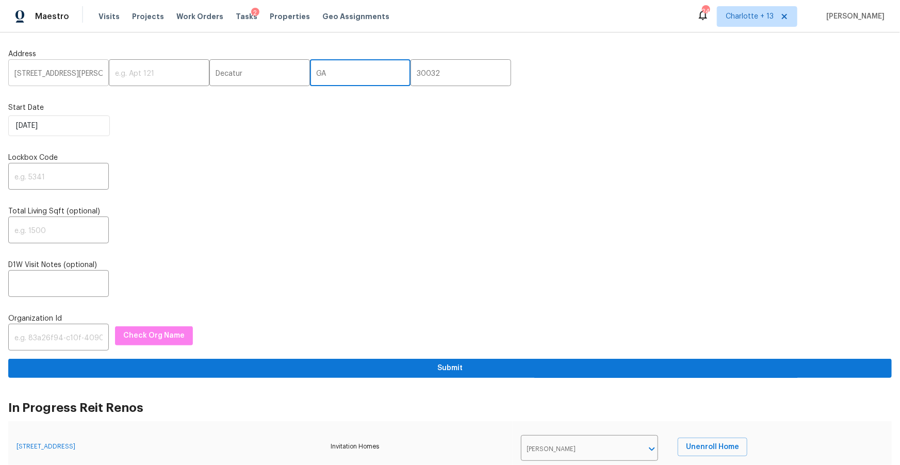
click at [88, 78] on input "[STREET_ADDRESS][PERSON_NAME]," at bounding box center [58, 74] width 101 height 24
type input "[STREET_ADDRESS][PERSON_NAME]"
click at [54, 173] on input "text" at bounding box center [58, 178] width 101 height 24
paste input "3236"
type input "3236"
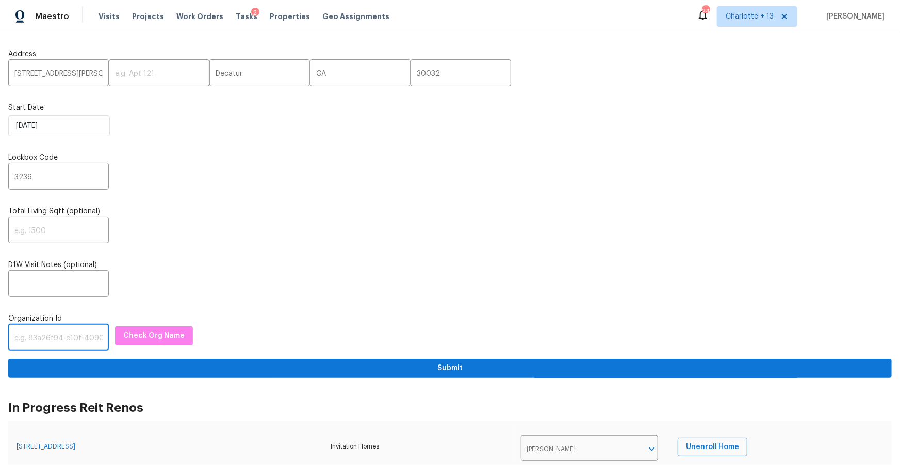
click at [72, 337] on input "text" at bounding box center [58, 338] width 101 height 24
paste input "1349d153-b359-4f9b-b4dd-758ff939cc37"
type input "1349d153-b359-4f9b-b4dd-758ff939cc37"
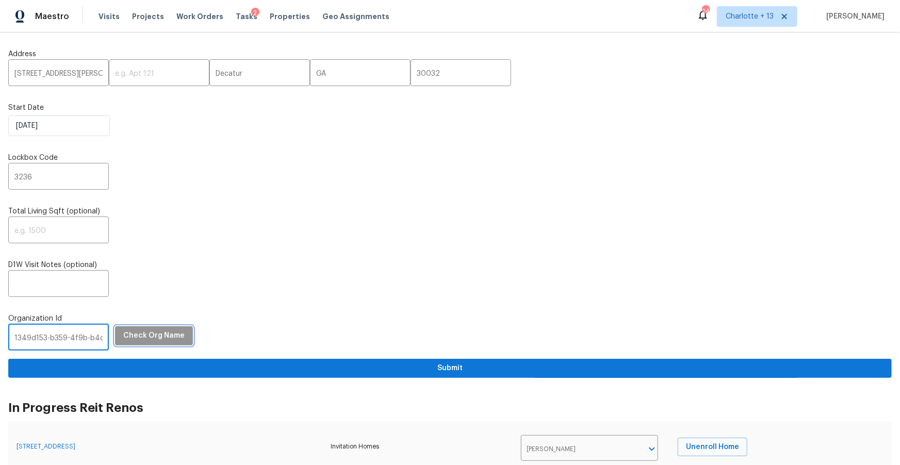
click at [163, 335] on span "Check Org Name" at bounding box center [153, 336] width 61 height 13
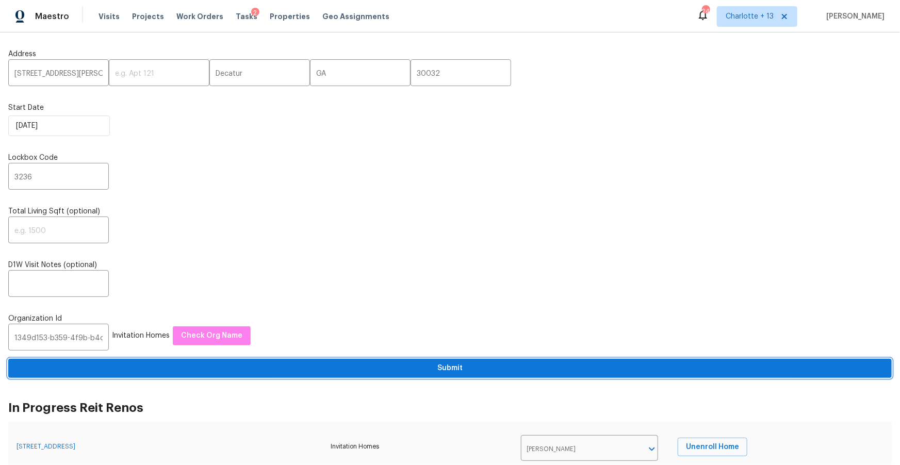
click at [281, 367] on span "Submit" at bounding box center [450, 368] width 867 height 13
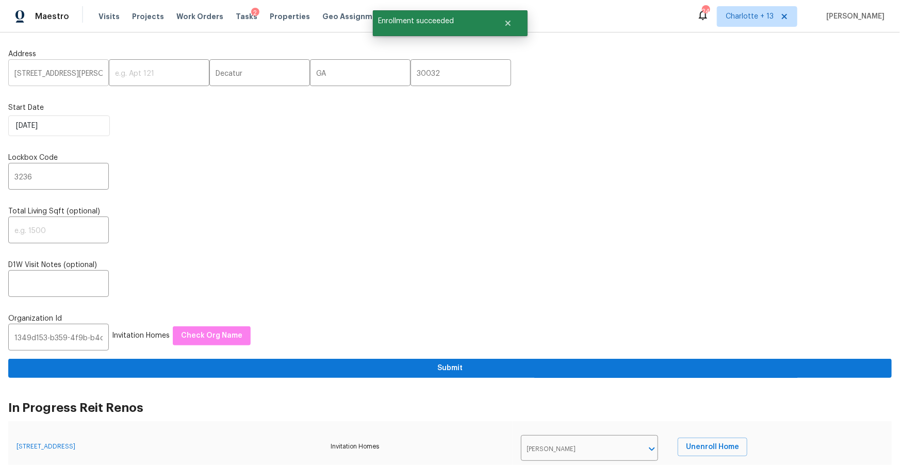
click at [40, 73] on input "[STREET_ADDRESS][PERSON_NAME]" at bounding box center [58, 74] width 101 height 24
click at [39, 72] on input "[STREET_ADDRESS][PERSON_NAME]" at bounding box center [58, 74] width 101 height 24
click at [39, 73] on input "[STREET_ADDRESS][PERSON_NAME]" at bounding box center [58, 74] width 101 height 24
click at [48, 73] on input "[STREET_ADDRESS][PERSON_NAME]" at bounding box center [58, 74] width 101 height 24
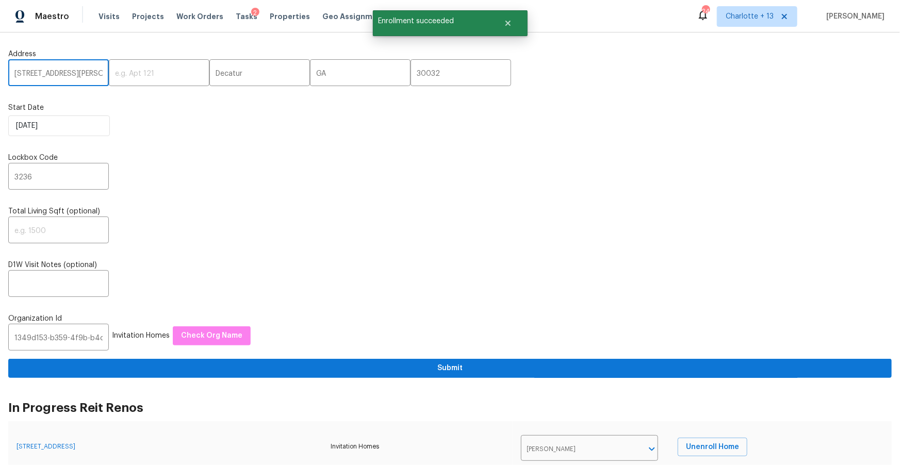
click at [48, 73] on input "[STREET_ADDRESS][PERSON_NAME]" at bounding box center [58, 74] width 101 height 24
click at [104, 20] on span "Visits" at bounding box center [108, 16] width 21 height 10
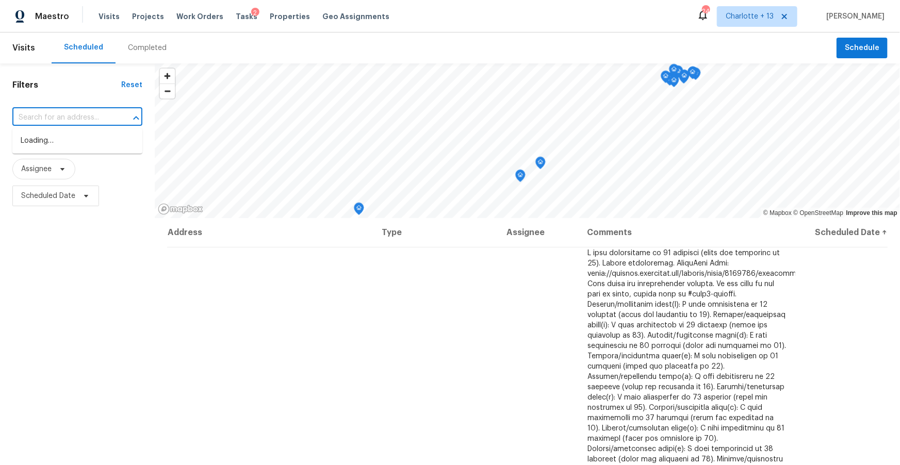
click at [57, 121] on input "text" at bounding box center [62, 118] width 101 height 16
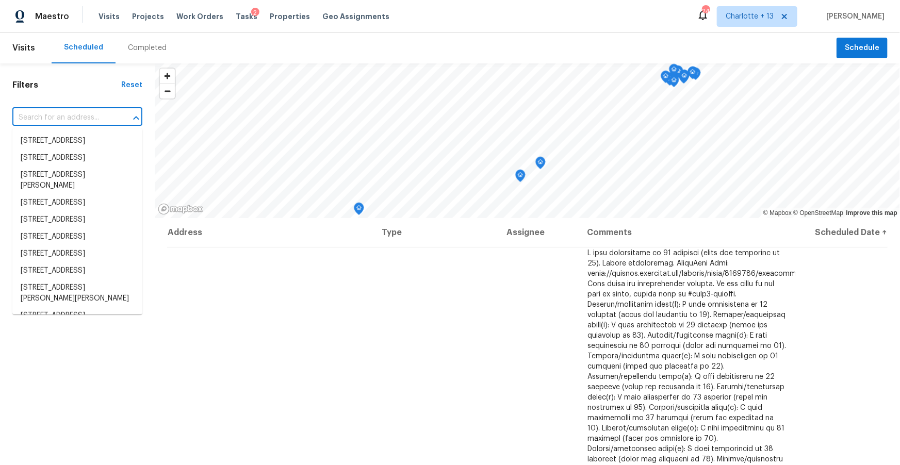
paste input "[STREET_ADDRESS][PERSON_NAME]"
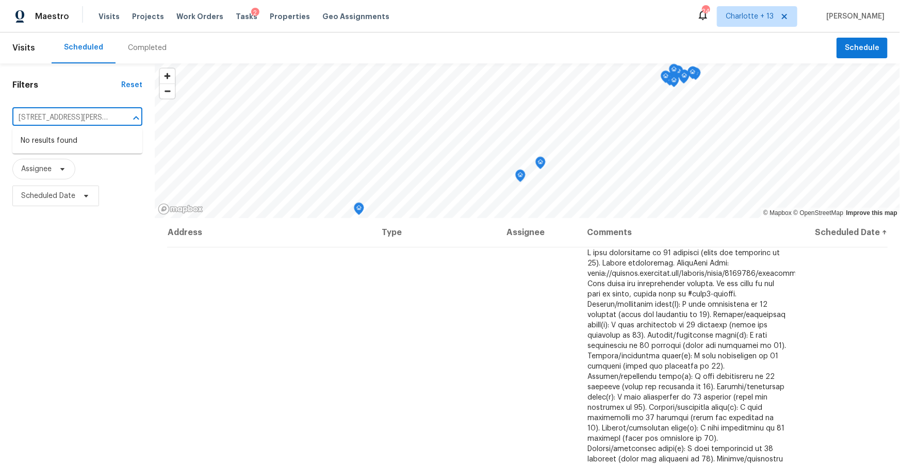
type input "[STREET_ADDRESS][PERSON_NAME]"
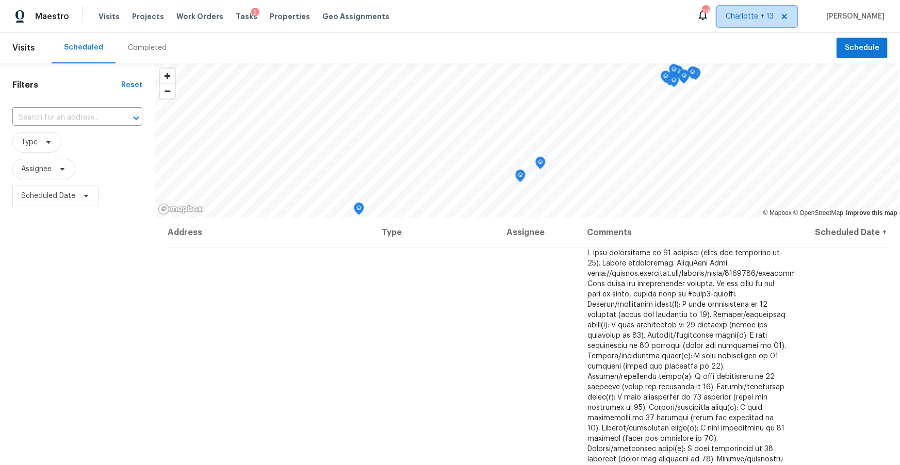
click at [773, 17] on span "Charlotte + 13" at bounding box center [750, 16] width 48 height 10
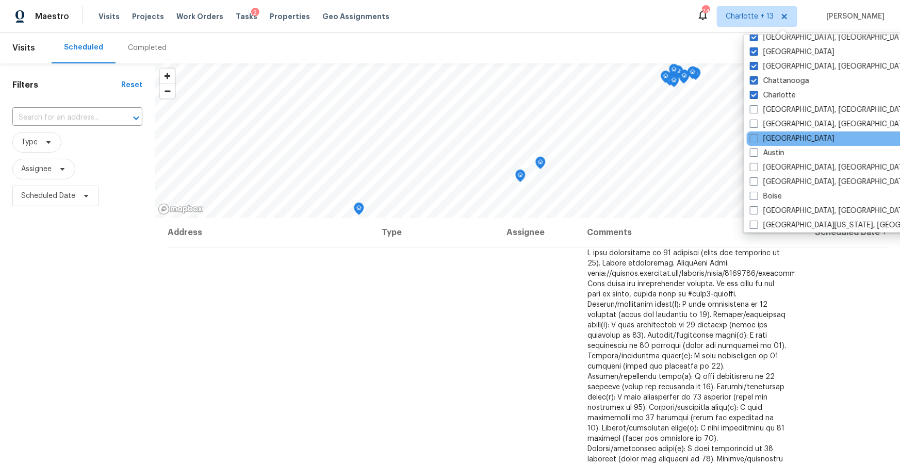
scroll to position [139, 0]
click at [776, 141] on label "[GEOGRAPHIC_DATA]" at bounding box center [792, 138] width 85 height 10
click at [756, 139] on input "[GEOGRAPHIC_DATA]" at bounding box center [753, 136] width 7 height 7
checkbox input "true"
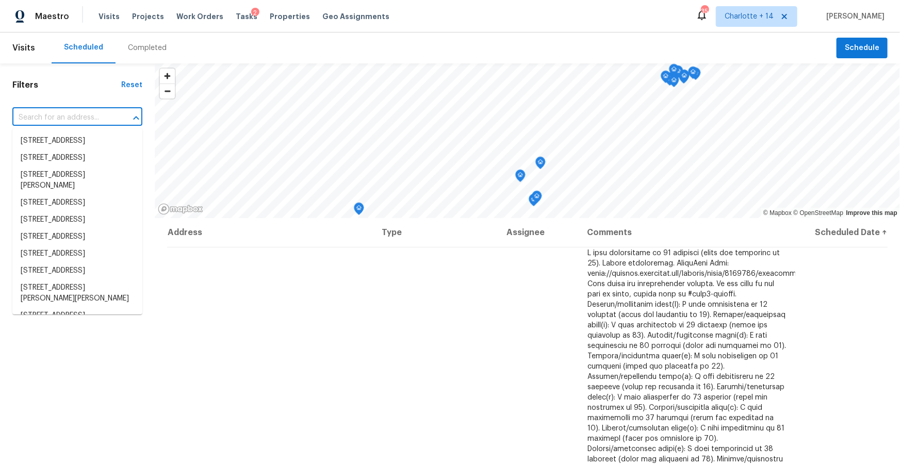
click at [42, 118] on input "text" at bounding box center [62, 118] width 101 height 16
paste input "[STREET_ADDRESS][PERSON_NAME]"
type input "[STREET_ADDRESS][PERSON_NAME]"
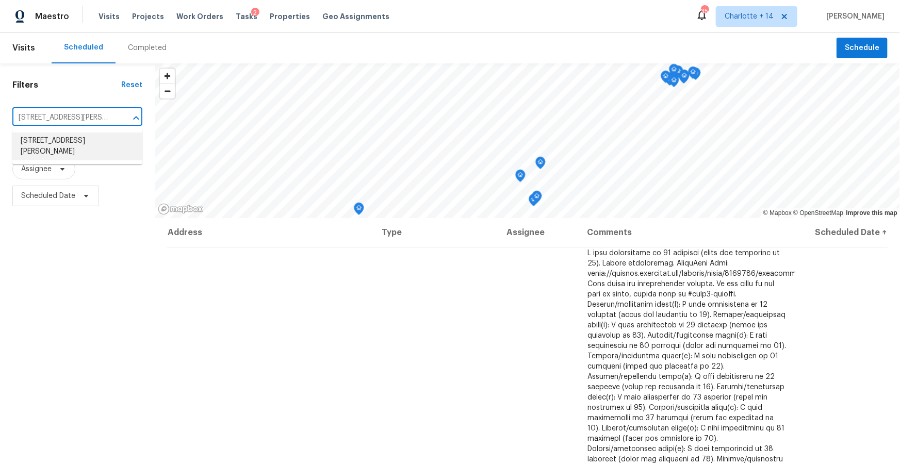
click at [38, 148] on li "[STREET_ADDRESS][PERSON_NAME]" at bounding box center [77, 147] width 130 height 28
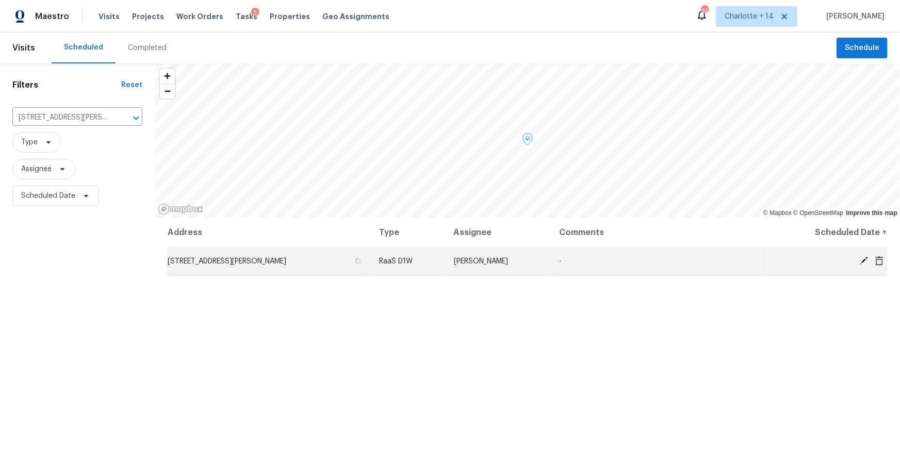
click at [881, 259] on icon at bounding box center [879, 260] width 8 height 9
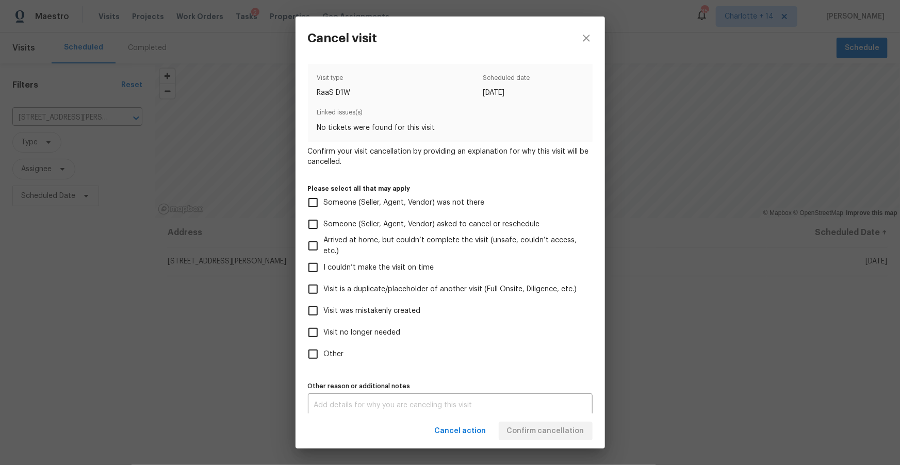
click at [380, 331] on span "Visit no longer needed" at bounding box center [362, 332] width 77 height 11
click at [324, 331] on input "Visit no longer needed" at bounding box center [313, 333] width 22 height 22
checkbox input "true"
drag, startPoint x: 374, startPoint y: 310, endPoint x: 370, endPoint y: 324, distance: 14.0
click at [374, 310] on span "Visit was mistakenly created" at bounding box center [372, 311] width 97 height 11
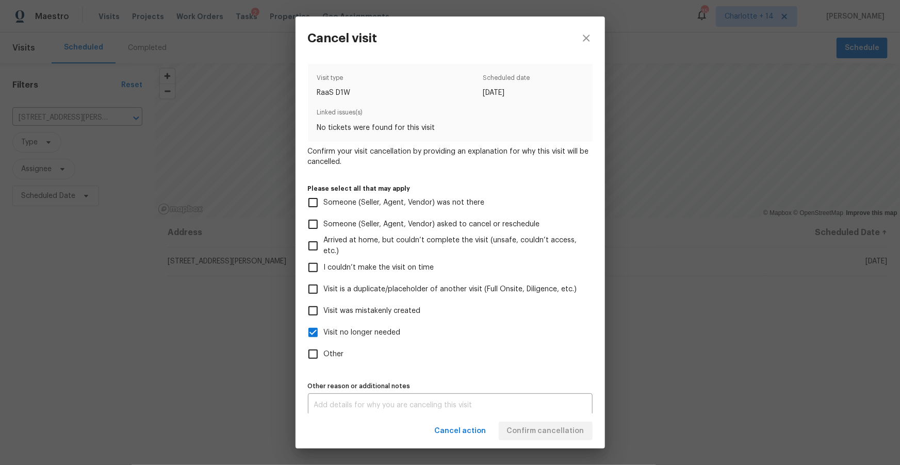
click at [324, 310] on input "Visit was mistakenly created" at bounding box center [313, 311] width 22 height 22
checkbox input "true"
click at [370, 329] on span "Visit no longer needed" at bounding box center [362, 332] width 77 height 11
click at [324, 329] on input "Visit no longer needed" at bounding box center [313, 333] width 22 height 22
checkbox input "false"
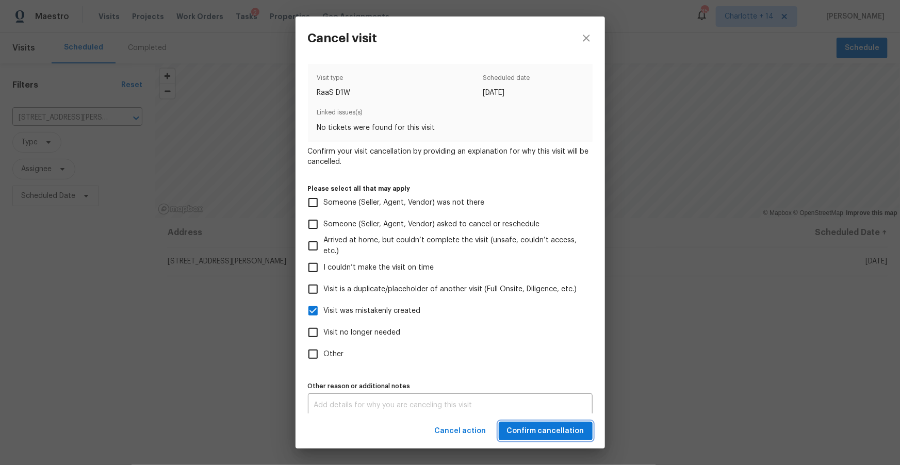
click at [561, 438] on button "Confirm cancellation" at bounding box center [546, 431] width 94 height 19
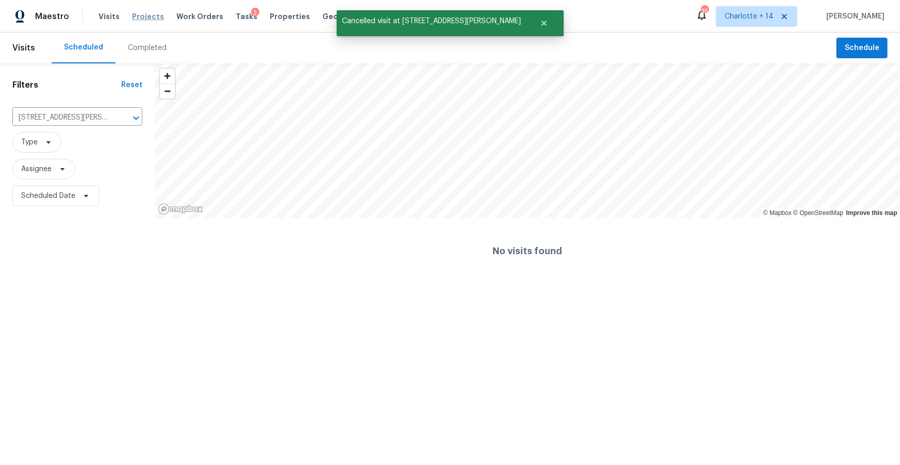
click at [139, 21] on span "Projects" at bounding box center [148, 16] width 32 height 10
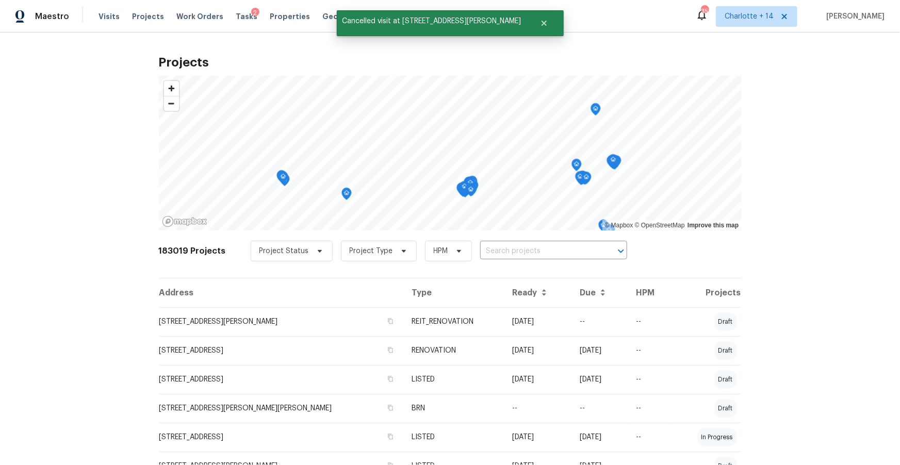
click at [521, 253] on input "text" at bounding box center [539, 251] width 118 height 16
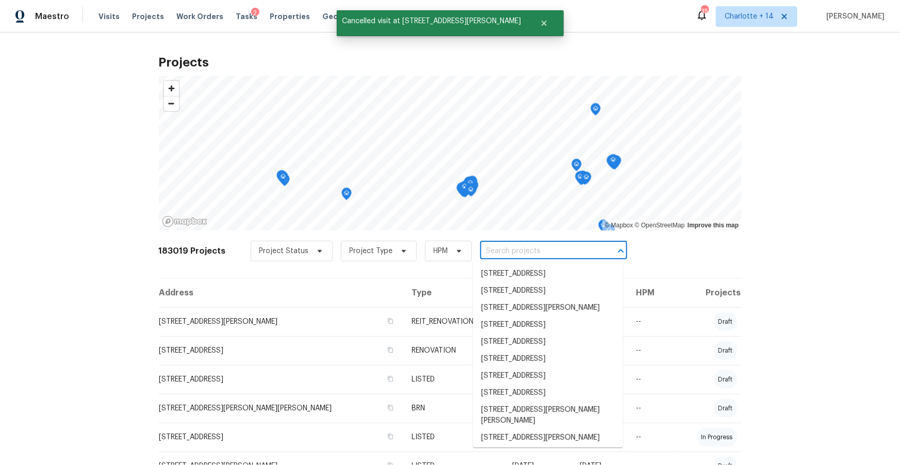
paste input "[STREET_ADDRESS][PERSON_NAME]"
type input "[STREET_ADDRESS][PERSON_NAME]"
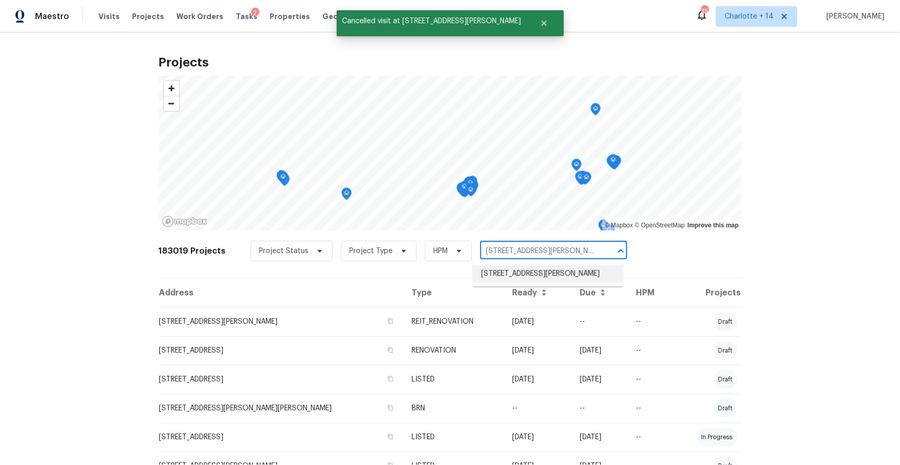
click at [547, 273] on li "[STREET_ADDRESS][PERSON_NAME]" at bounding box center [548, 274] width 150 height 17
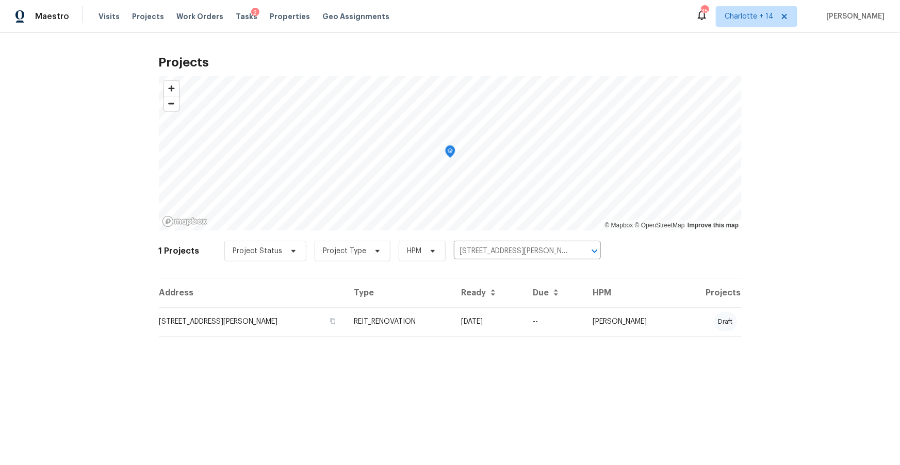
click at [243, 322] on td "[STREET_ADDRESS][PERSON_NAME]" at bounding box center [252, 321] width 187 height 29
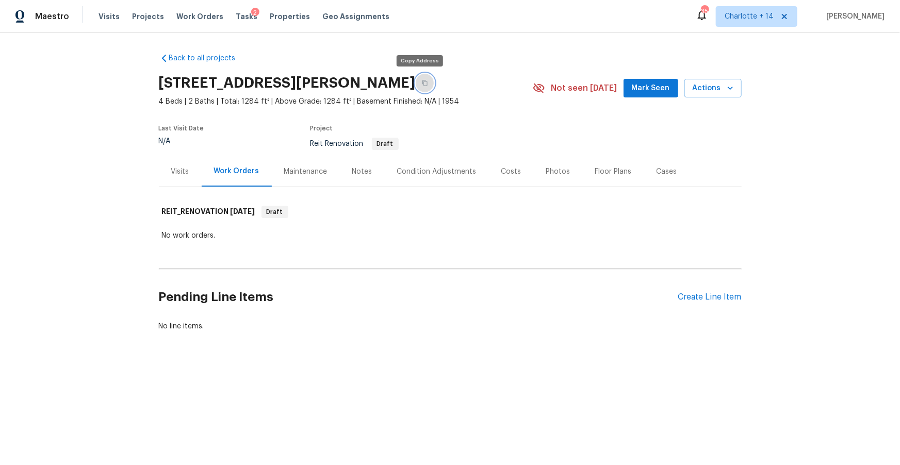
click at [422, 86] on icon "button" at bounding box center [425, 83] width 6 height 6
